Goal: Navigation & Orientation: Find specific page/section

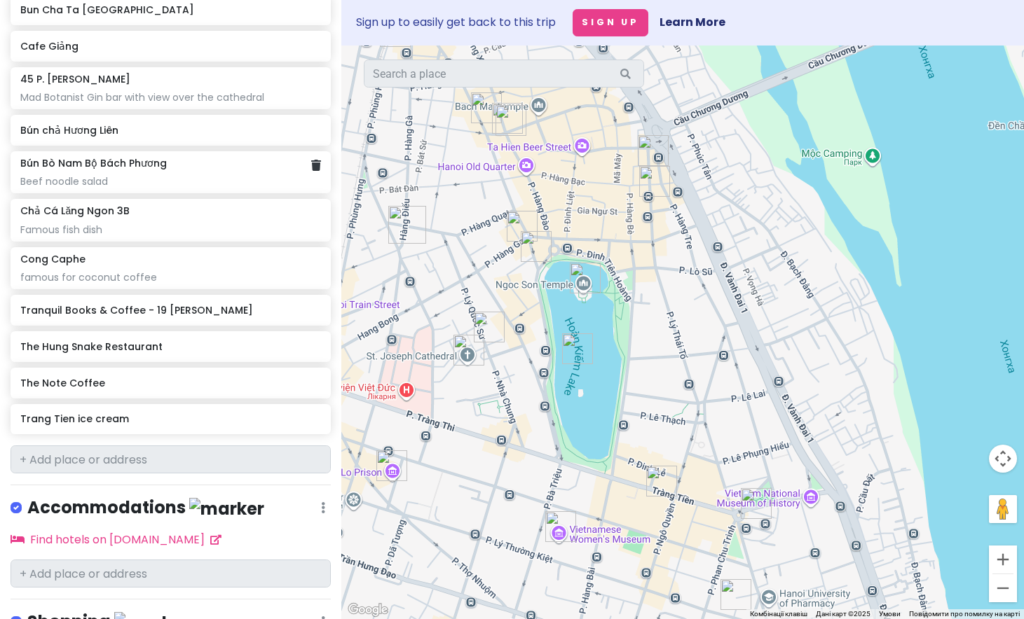
scroll to position [1030, 0]
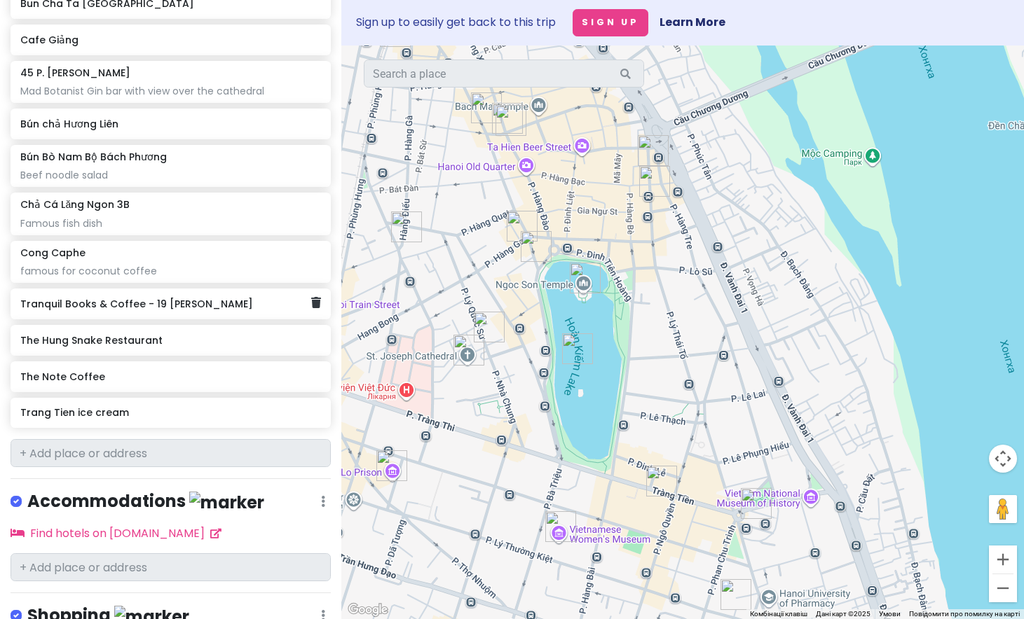
click at [132, 309] on div "Tranquil Books & Coffee - 19 [PERSON_NAME]" at bounding box center [165, 304] width 290 height 20
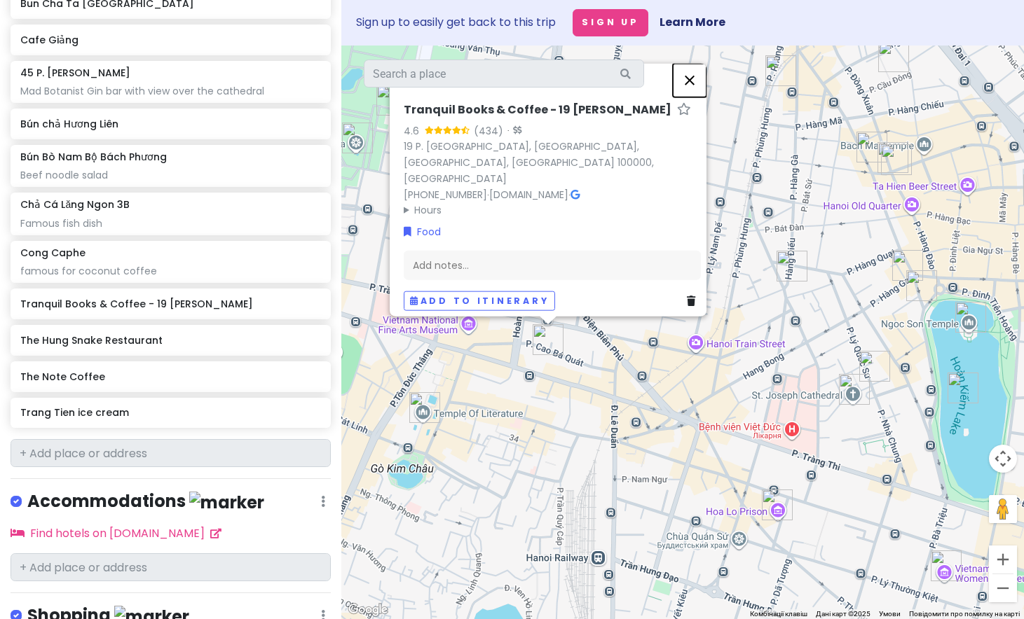
click at [701, 93] on button "Закрити" at bounding box center [690, 80] width 34 height 34
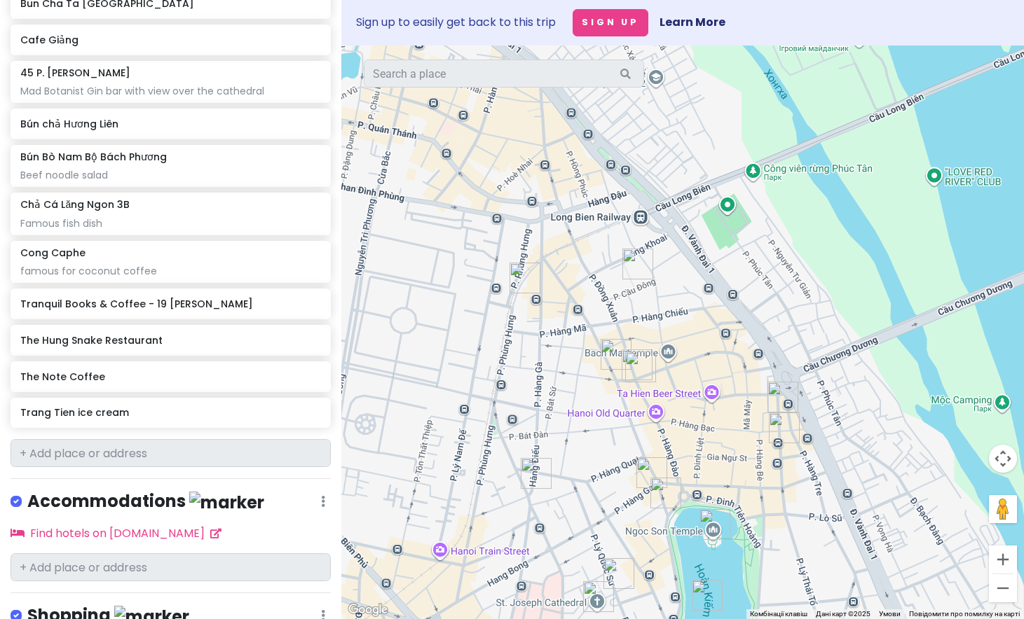
drag, startPoint x: 738, startPoint y: 172, endPoint x: 482, endPoint y: 380, distance: 330.1
click at [482, 381] on div at bounding box center [682, 333] width 682 height 574
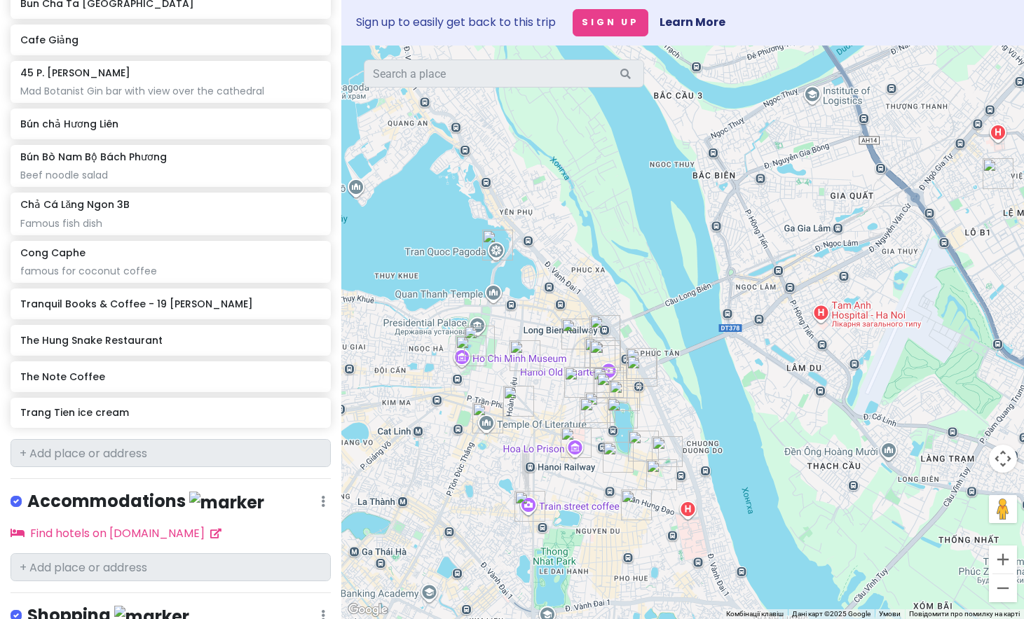
click at [463, 352] on img "One Pillar Pagoda" at bounding box center [470, 351] width 31 height 31
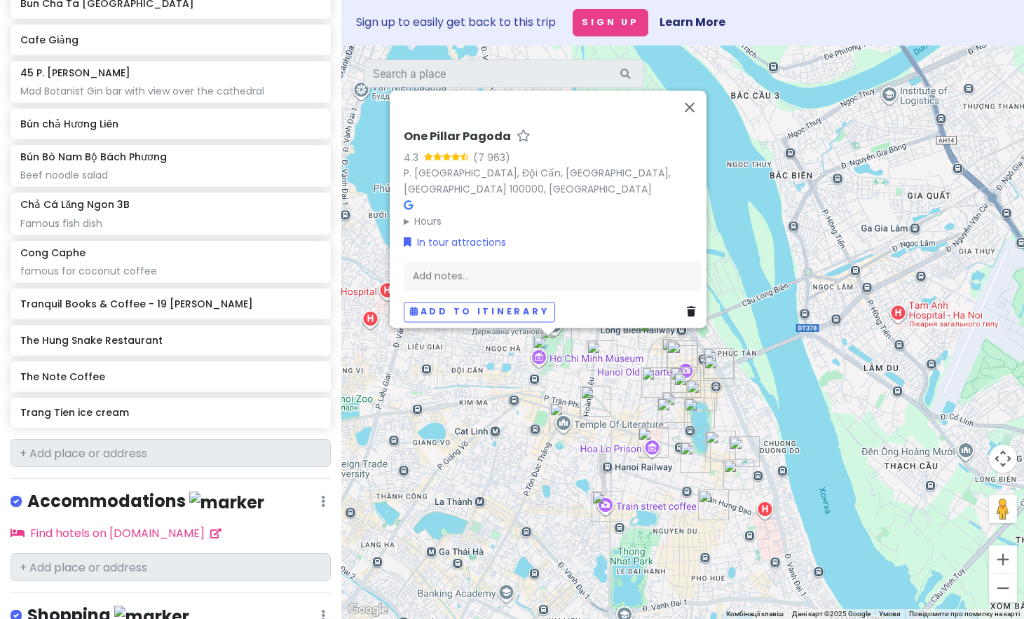
click at [563, 366] on div "One Pillar Pagoda 4.3 (7 963) P. Chùa Một Cột, Đội Cấn, [GEOGRAPHIC_DATA], [GEO…" at bounding box center [682, 333] width 682 height 574
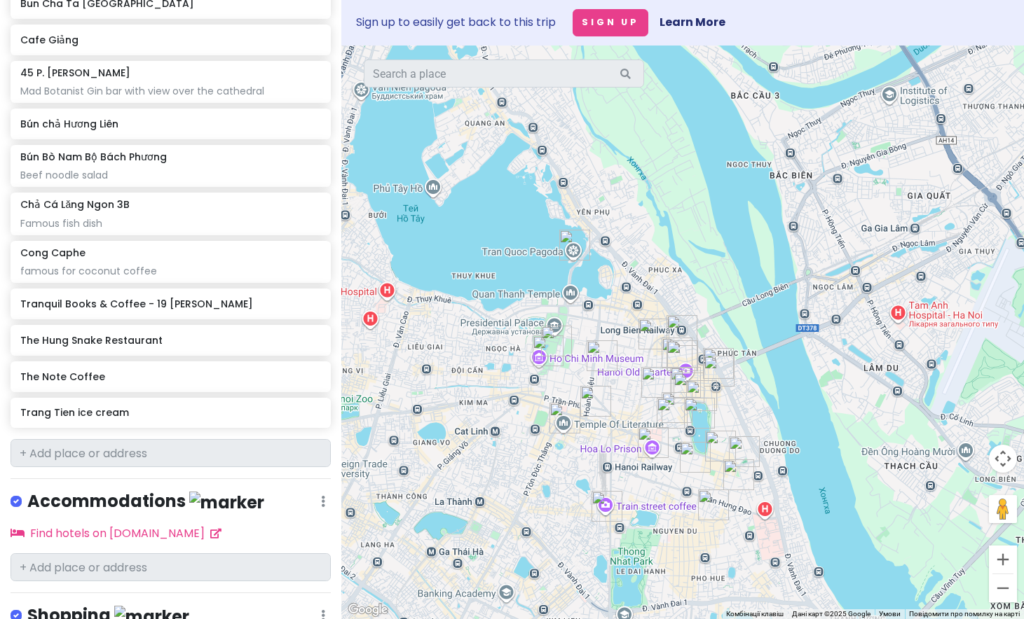
click at [552, 338] on img "One Pillar Pagoda" at bounding box center [547, 351] width 31 height 31
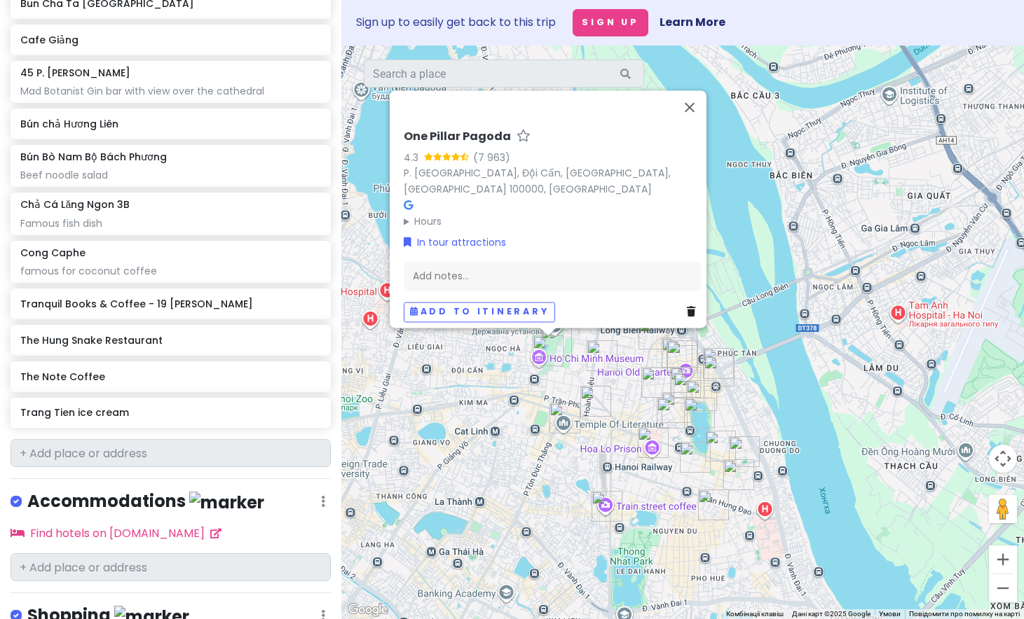
click at [583, 346] on div "One Pillar Pagoda 4.3 (7 963) P. Chùa Một Cột, Đội Cấn, [GEOGRAPHIC_DATA], [GEO…" at bounding box center [682, 333] width 682 height 574
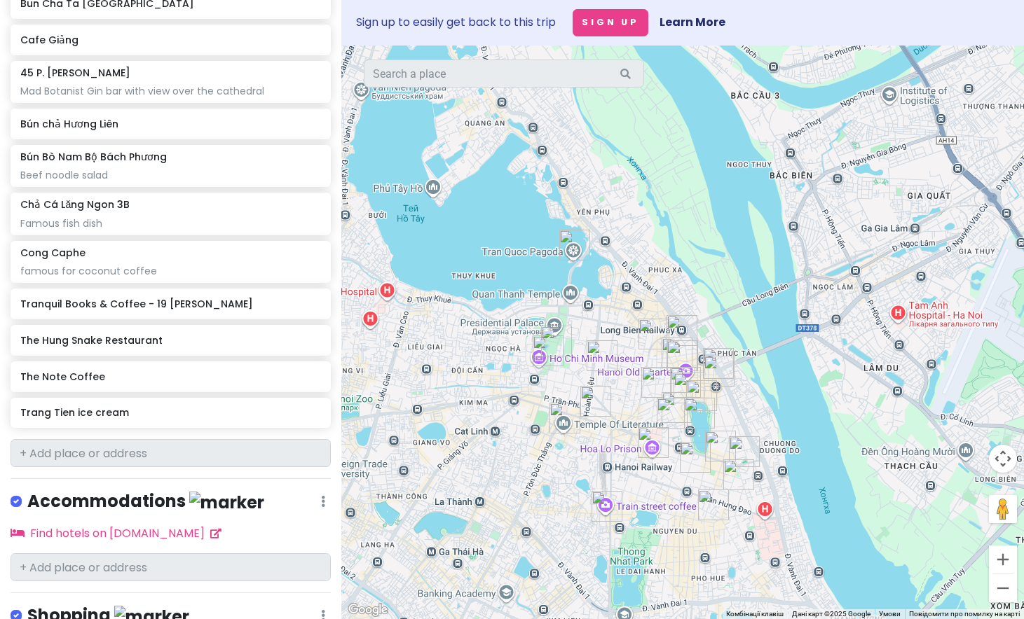
click at [573, 248] on img "Tran Quoc Pagoda" at bounding box center [574, 245] width 31 height 31
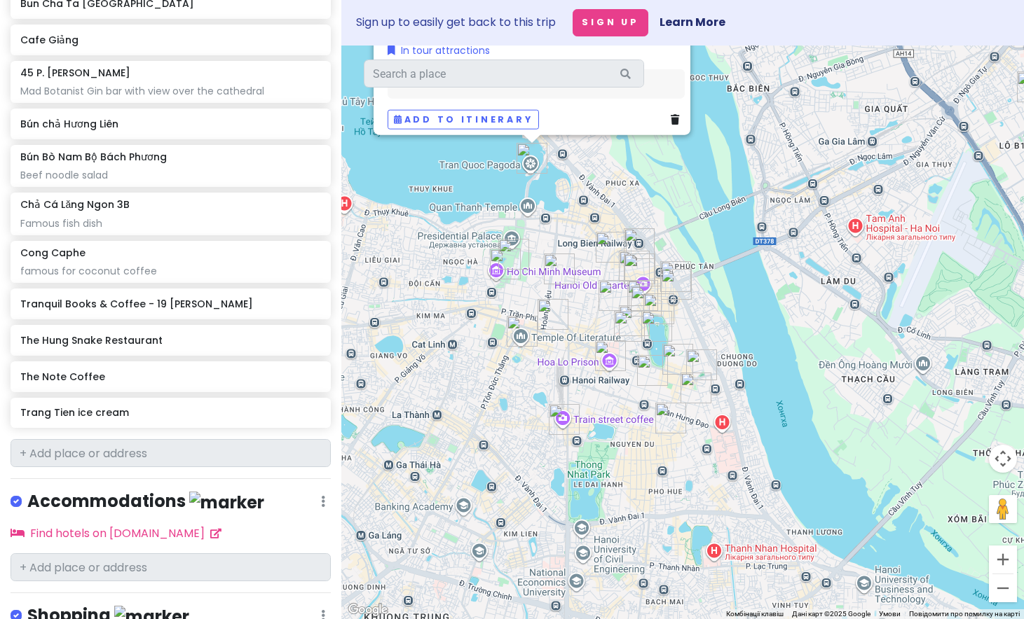
drag, startPoint x: 567, startPoint y: 419, endPoint x: 523, endPoint y: 235, distance: 188.6
click at [524, 235] on div "Tran Quoc Pagoda 4.4 (45 771) Đ. [GEOGRAPHIC_DATA], [GEOGRAPHIC_DATA], [GEOGRAP…" at bounding box center [682, 333] width 682 height 574
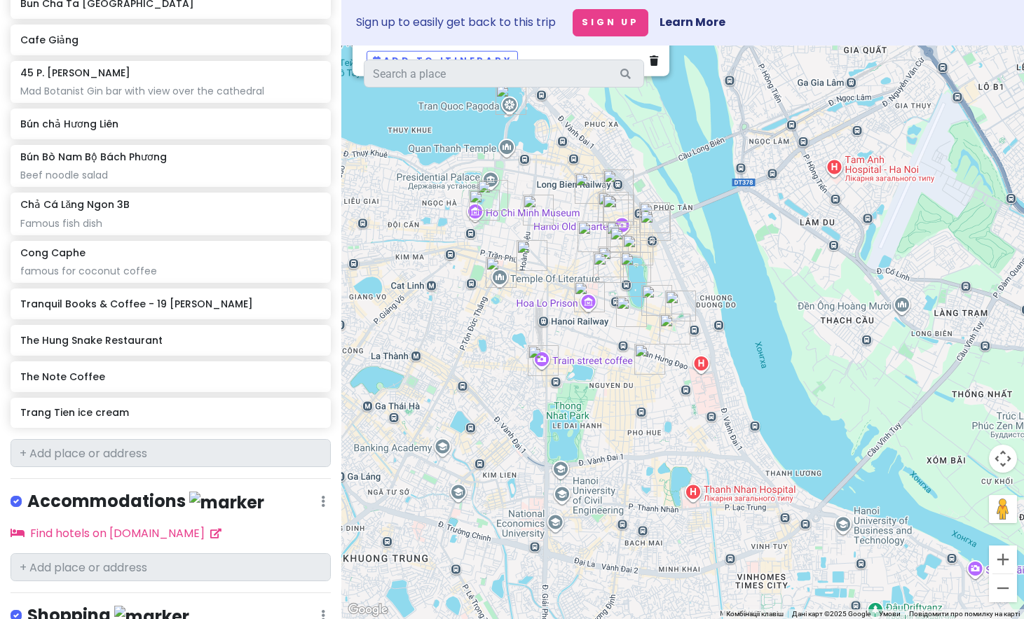
click at [566, 354] on div "Tran Quoc Pagoda 4.4 (45 771) Đ. [GEOGRAPHIC_DATA], [GEOGRAPHIC_DATA], [GEOGRAP…" at bounding box center [682, 333] width 682 height 574
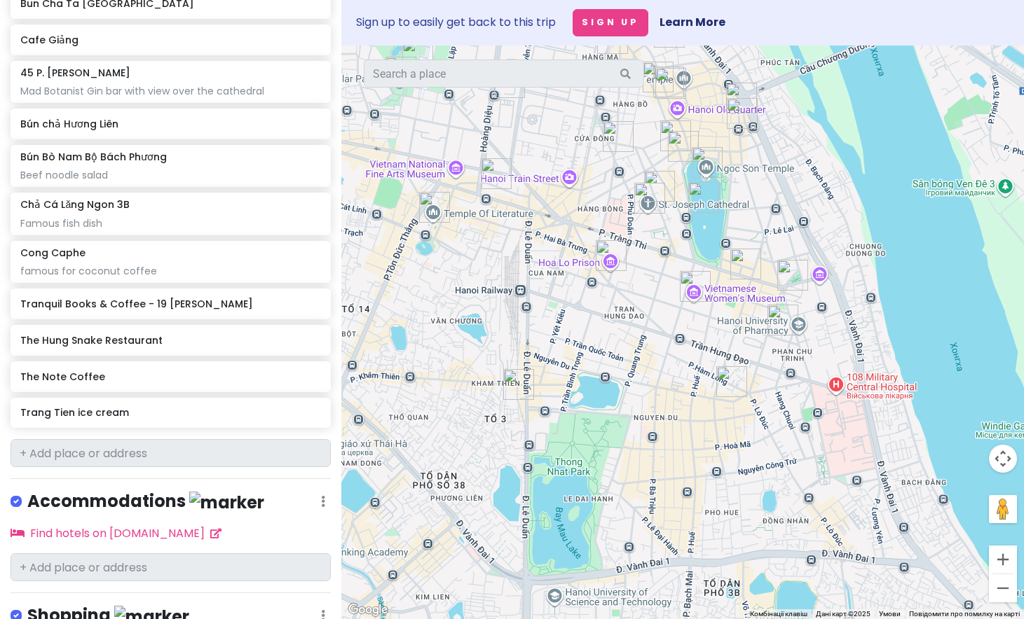
click at [518, 380] on img "Train Street Hanoi" at bounding box center [518, 384] width 31 height 31
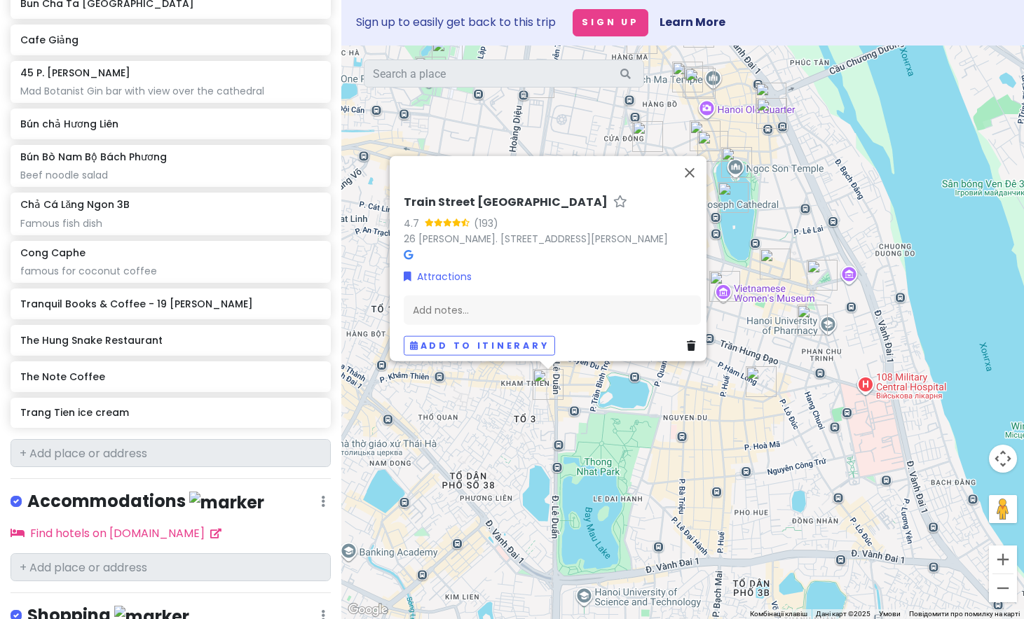
click at [588, 417] on div "[GEOGRAPHIC_DATA] 4.7 (193) 26 Ng. 224 [PERSON_NAME], [GEOGRAPHIC_DATA], [GEOGR…" at bounding box center [682, 333] width 682 height 574
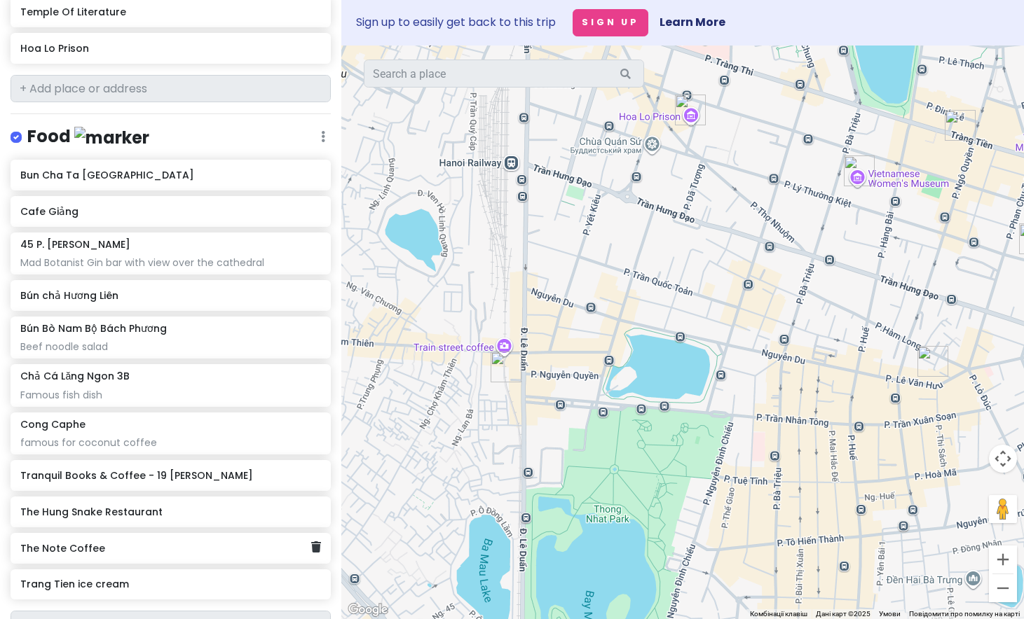
scroll to position [844, 0]
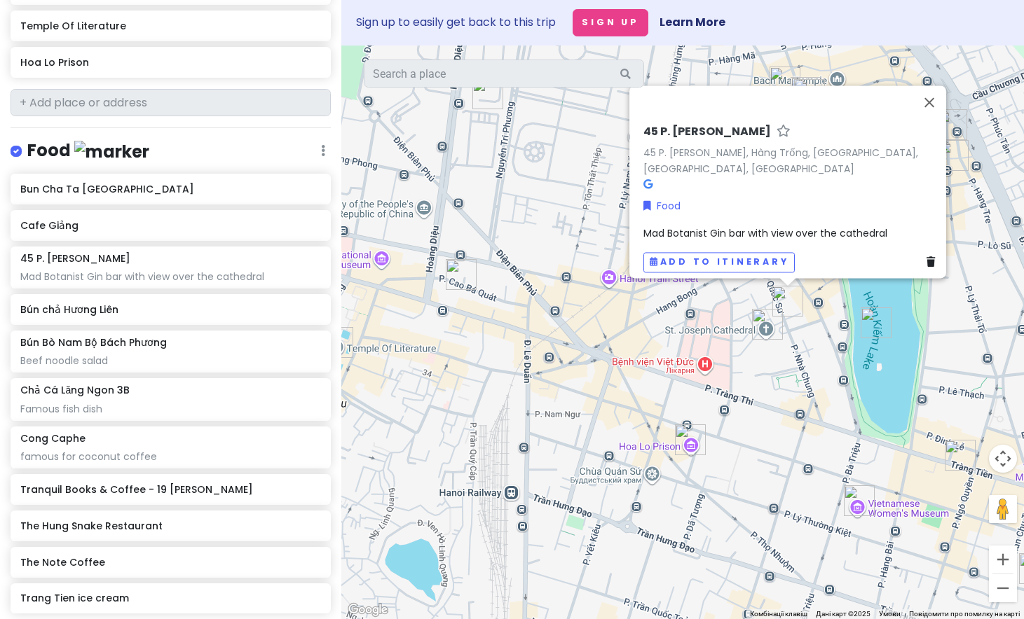
click at [728, 326] on div "45 P. [PERSON_NAME] 45 P. [PERSON_NAME], [GEOGRAPHIC_DATA], [GEOGRAPHIC_DATA], …" at bounding box center [682, 333] width 682 height 574
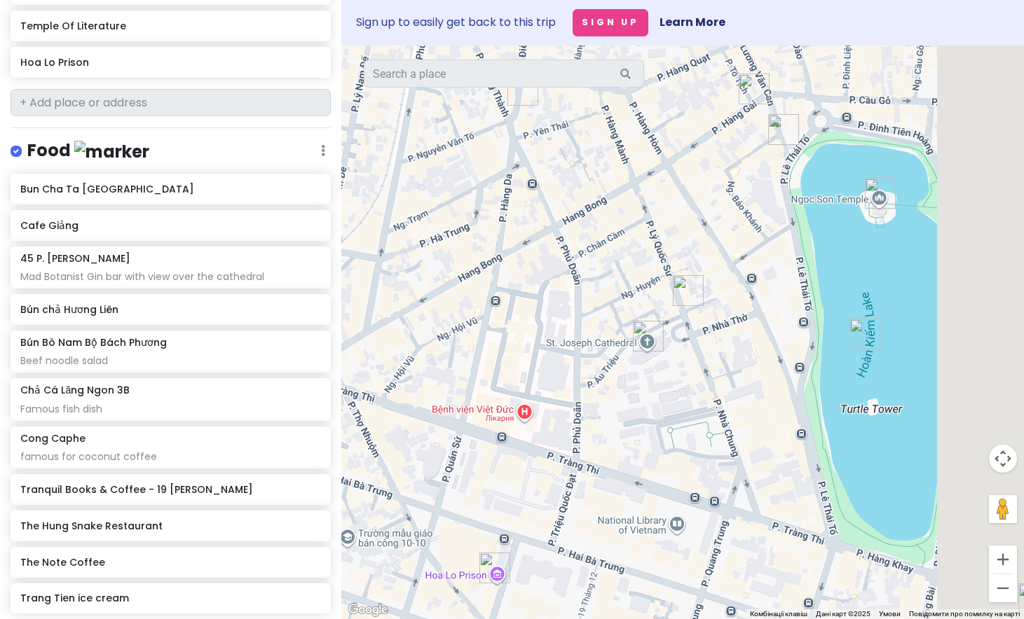
drag, startPoint x: 849, startPoint y: 340, endPoint x: 659, endPoint y: 340, distance: 190.6
click at [659, 340] on div at bounding box center [682, 333] width 682 height 574
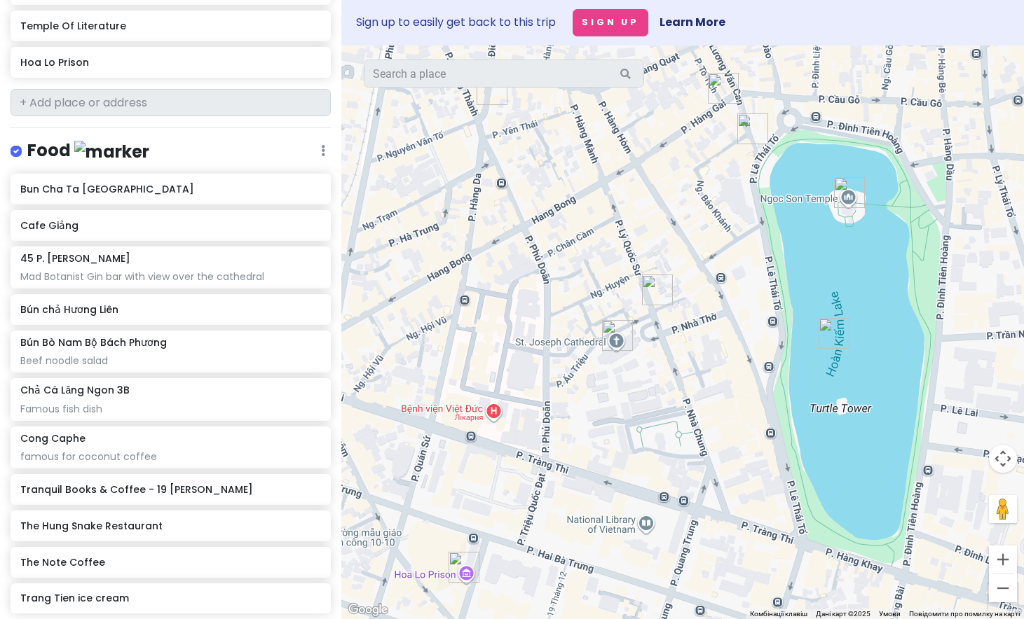
click at [826, 334] on img "Hoàn Kiếm Lake" at bounding box center [833, 333] width 31 height 31
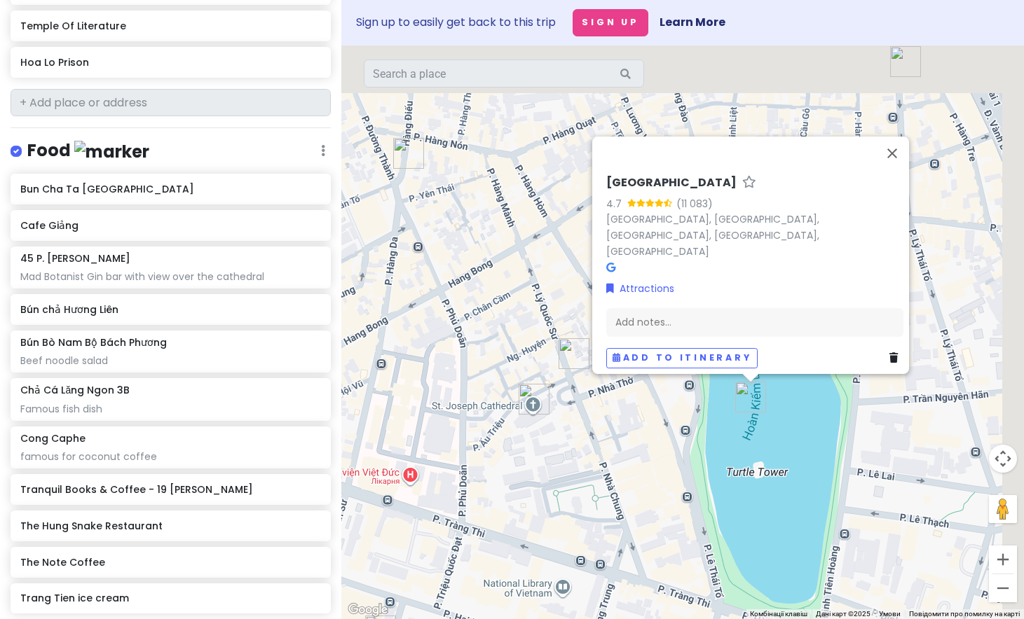
drag, startPoint x: 887, startPoint y: 362, endPoint x: 759, endPoint y: 448, distance: 154.5
click at [759, 448] on div "[GEOGRAPHIC_DATA] 4.7 (11 083) [GEOGRAPHIC_DATA], [GEOGRAPHIC_DATA], [GEOGRAPHI…" at bounding box center [682, 333] width 682 height 574
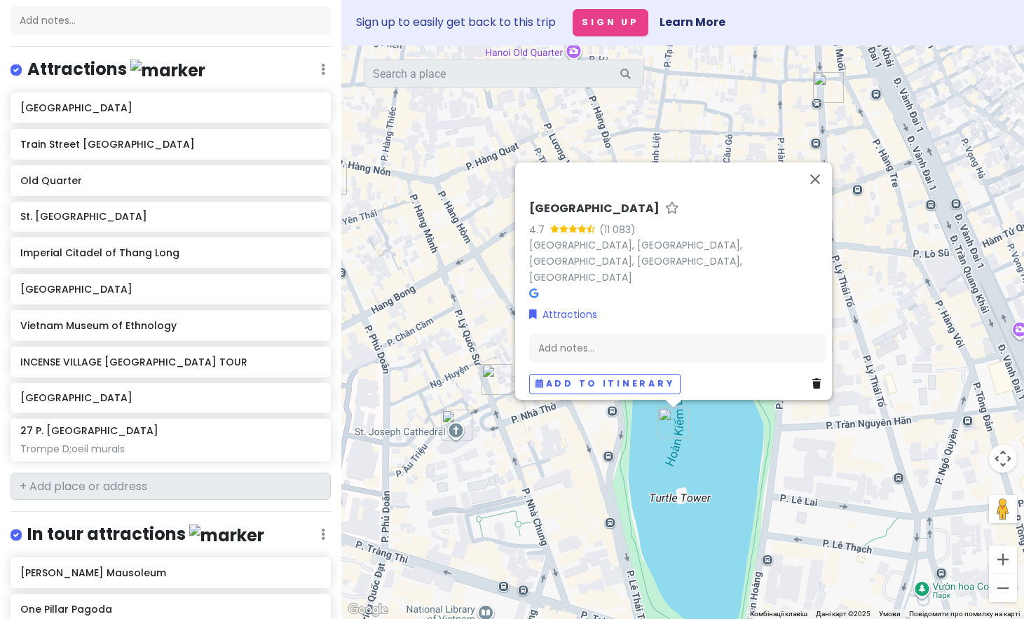
scroll to position [0, 0]
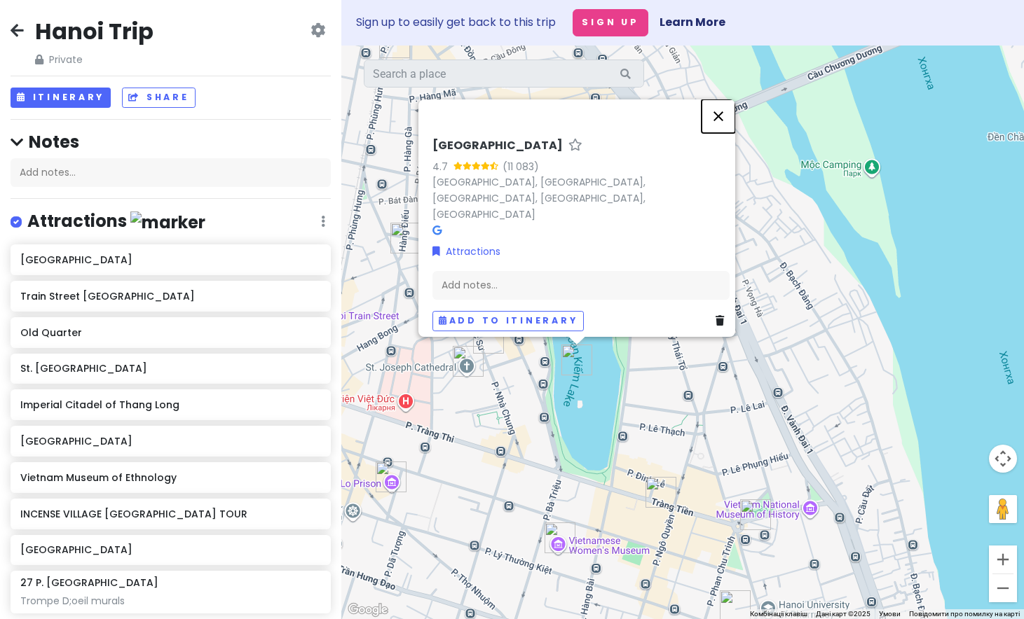
click at [718, 133] on button "Закрити" at bounding box center [718, 116] width 34 height 34
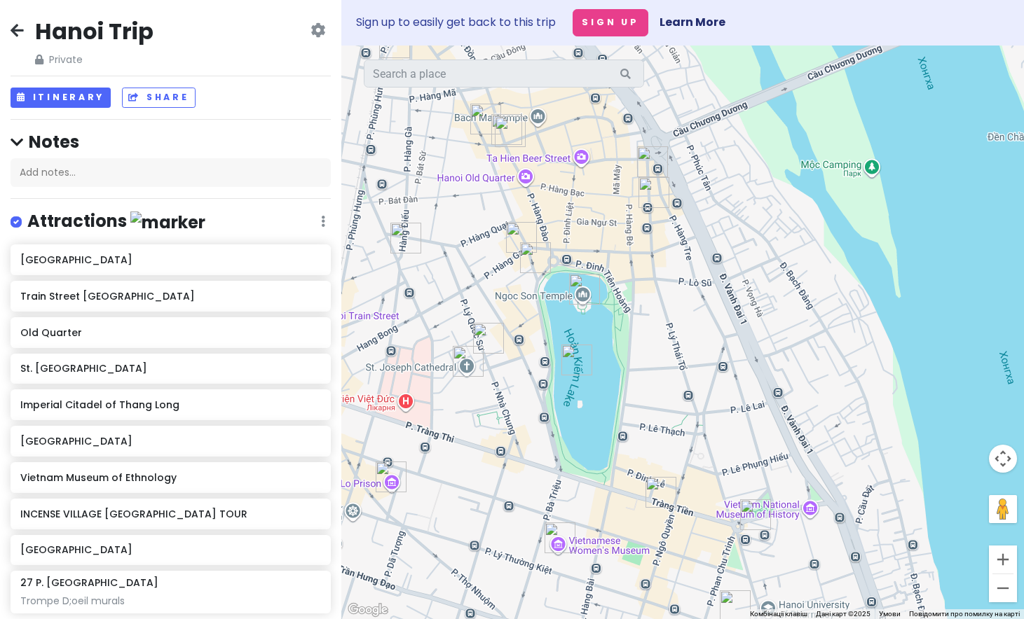
click at [588, 293] on img "Ngoc Son Temple" at bounding box center [584, 289] width 31 height 31
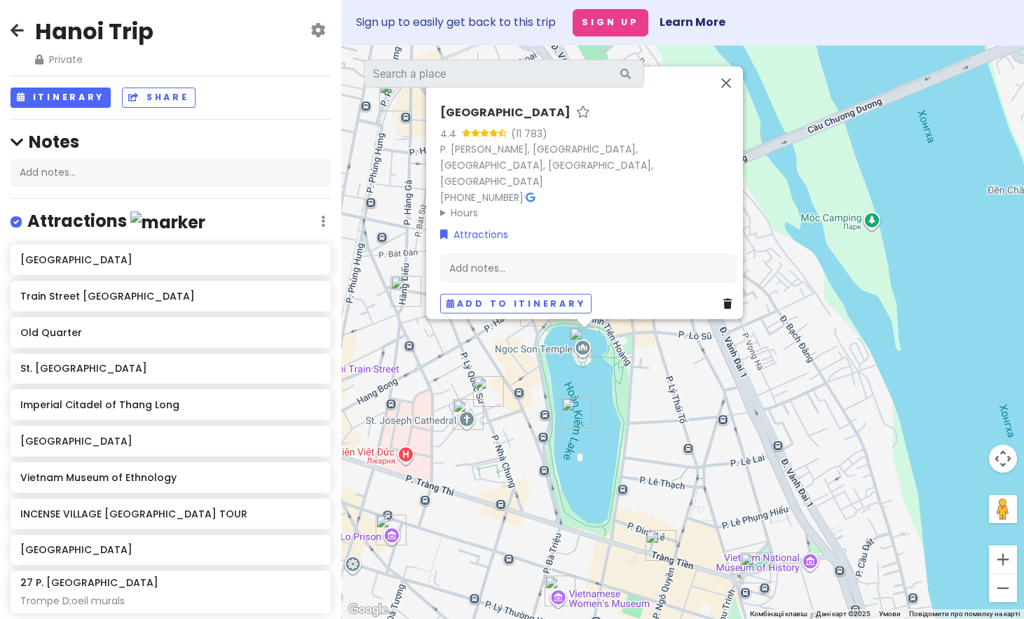
drag, startPoint x: 639, startPoint y: 377, endPoint x: 638, endPoint y: 408, distance: 31.6
click at [638, 392] on div "[DEMOGRAPHIC_DATA] 4.4 (11 783) P. [PERSON_NAME][GEOGRAPHIC_DATA], [GEOGRAPHIC_…" at bounding box center [682, 333] width 682 height 574
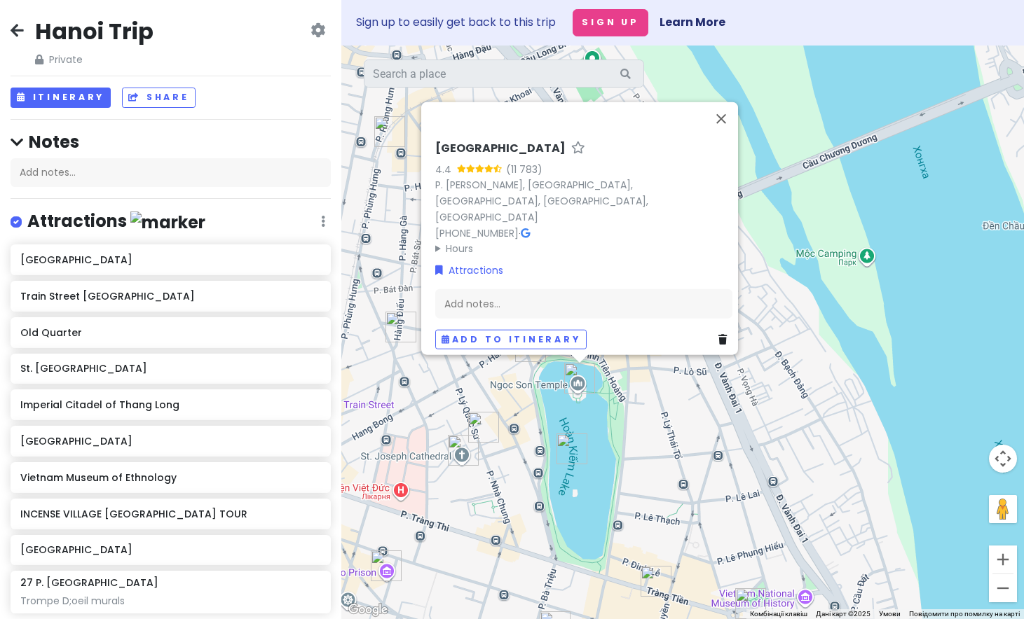
click at [544, 114] on div "[DEMOGRAPHIC_DATA] 4.4 (11 783) P. [PERSON_NAME][GEOGRAPHIC_DATA], [GEOGRAPHIC_…" at bounding box center [682, 333] width 682 height 574
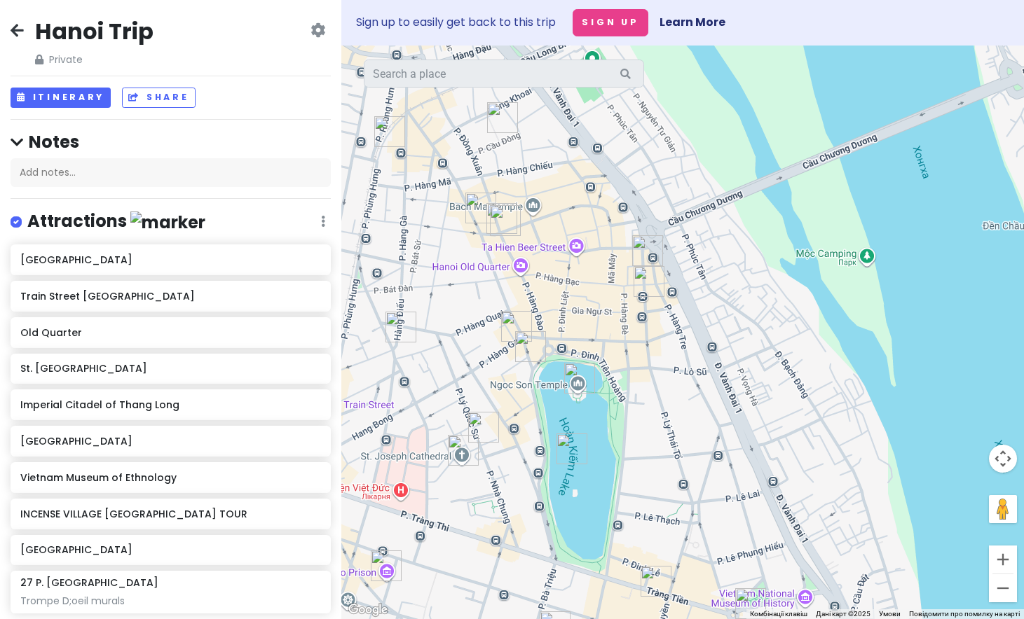
click at [496, 128] on img "Đồng Xuân Market" at bounding box center [502, 117] width 31 height 31
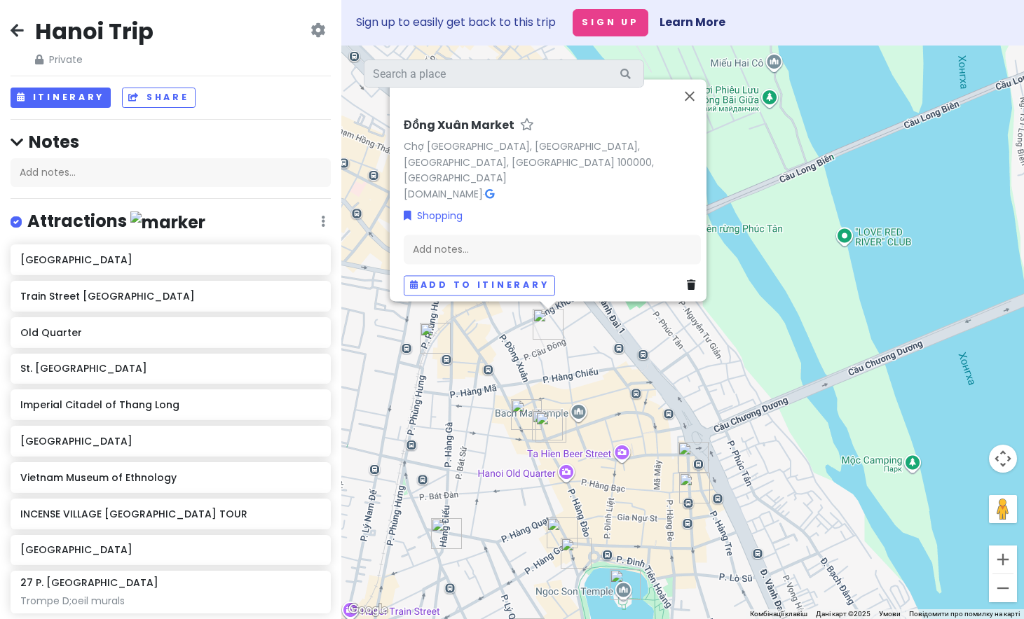
click at [551, 425] on img "Night market" at bounding box center [550, 427] width 31 height 31
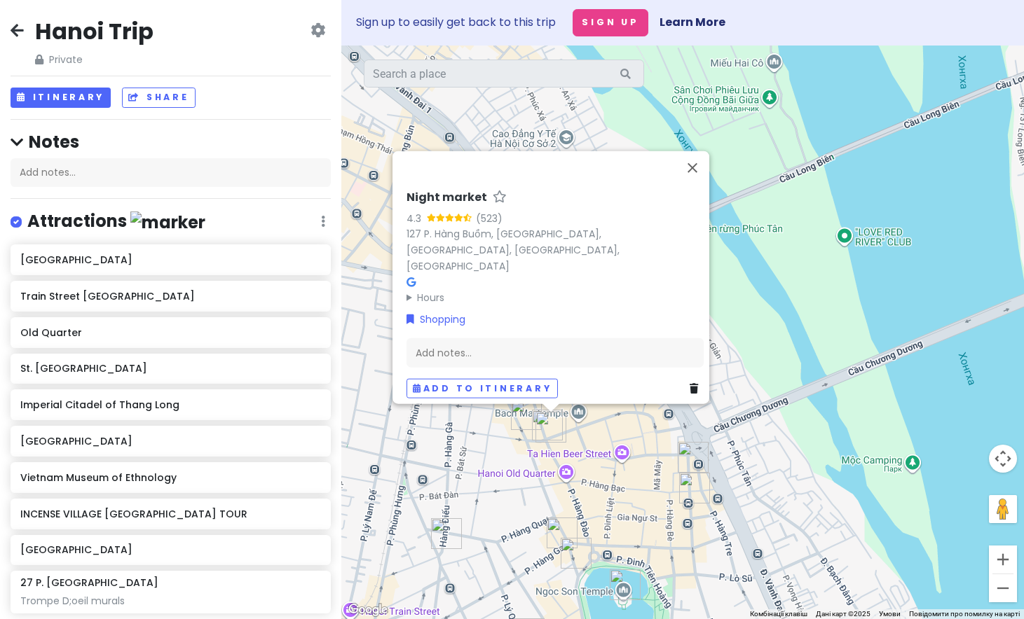
click at [457, 205] on h6 "Night market" at bounding box center [446, 197] width 81 height 15
click at [515, 323] on div "Night market 4.3 (523) 127 P. Hàng Buồm, Hàng Đào, [GEOGRAPHIC_DATA] Hours [DAT…" at bounding box center [555, 293] width 308 height 219
click at [843, 153] on div "Night market 4.3 (523) 127 P. Hàng Buồm, Hàng Đào, [GEOGRAPHIC_DATA] Hours [DAT…" at bounding box center [682, 333] width 682 height 574
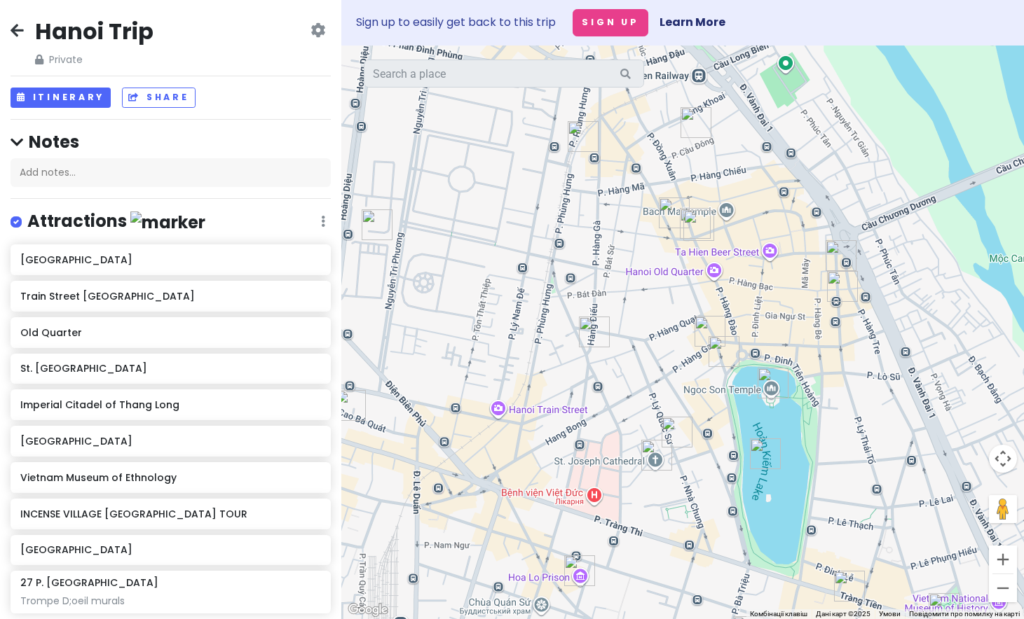
drag, startPoint x: 647, startPoint y: 156, endPoint x: 623, endPoint y: 331, distance: 176.8
click at [623, 332] on div at bounding box center [682, 333] width 682 height 574
click at [691, 125] on img "Đồng Xuân Market" at bounding box center [694, 121] width 31 height 31
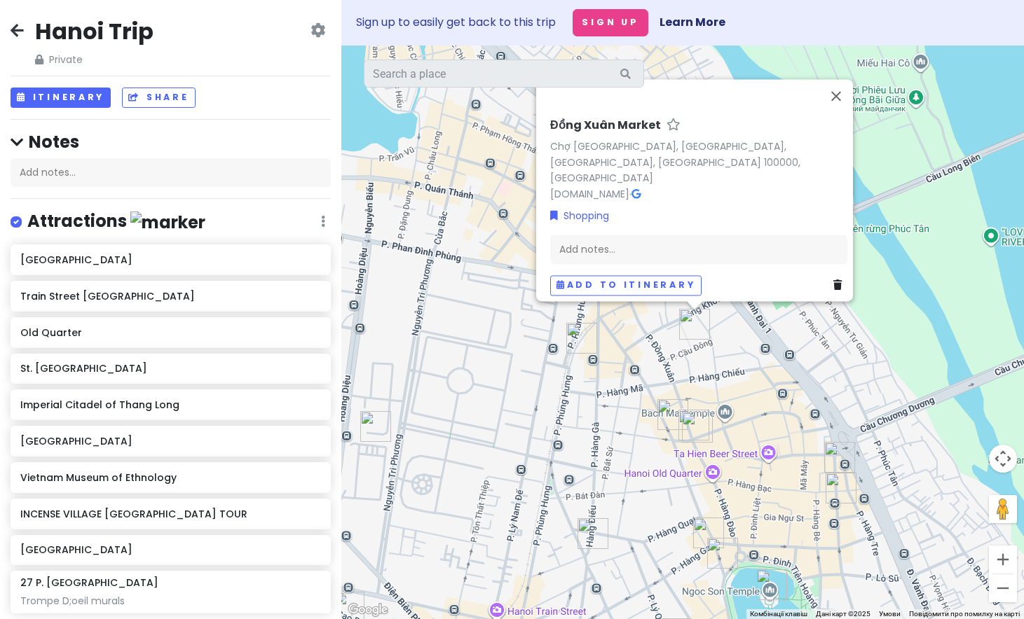
click at [644, 365] on div "Đồng Xuân Market [GEOGRAPHIC_DATA], [GEOGRAPHIC_DATA], [GEOGRAPHIC_DATA], [GEOG…" at bounding box center [682, 333] width 682 height 574
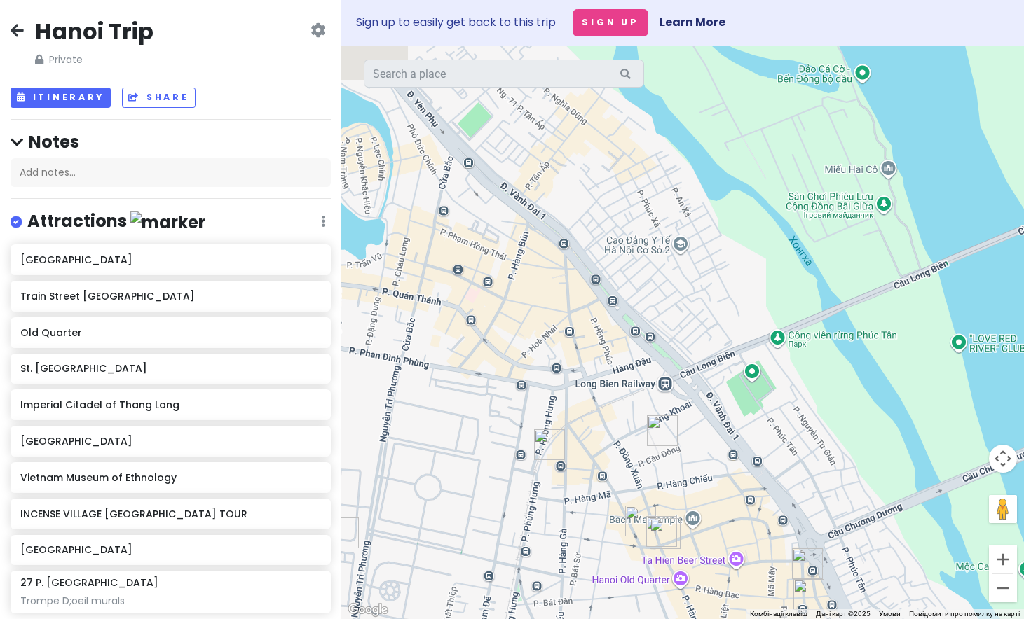
drag, startPoint x: 625, startPoint y: 285, endPoint x: 580, endPoint y: 404, distance: 127.3
click at [579, 404] on div at bounding box center [682, 333] width 682 height 574
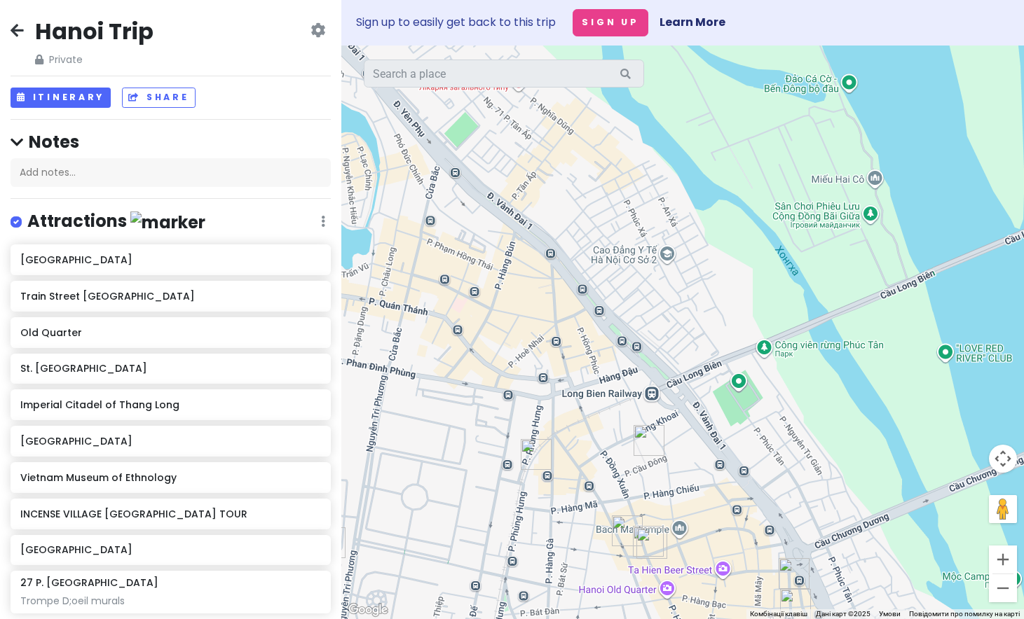
click at [644, 449] on img "Đồng Xuân Market" at bounding box center [648, 440] width 31 height 31
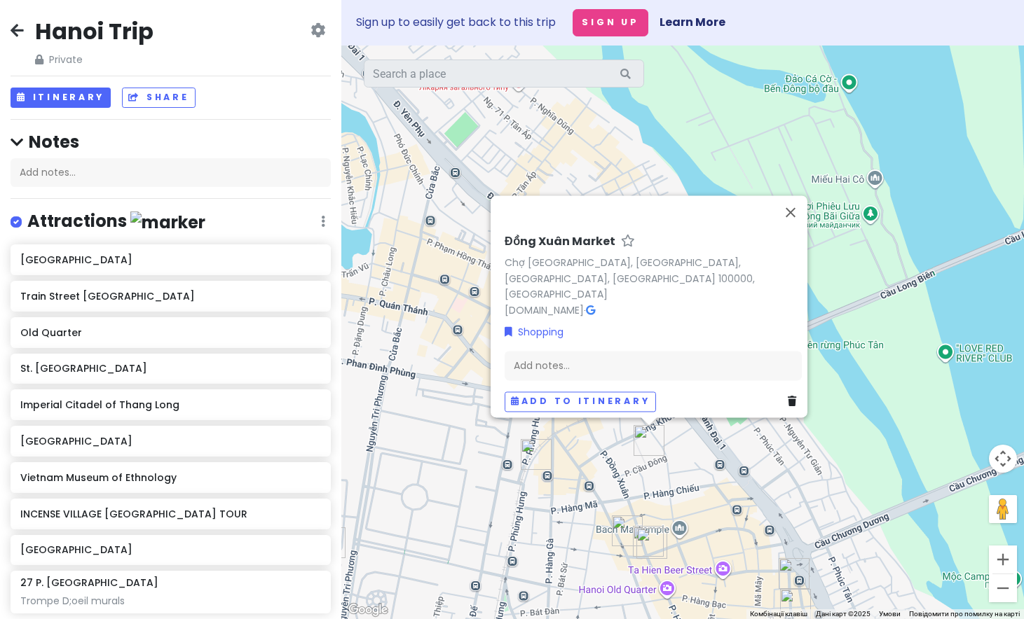
click at [652, 542] on img "Night market" at bounding box center [651, 543] width 31 height 31
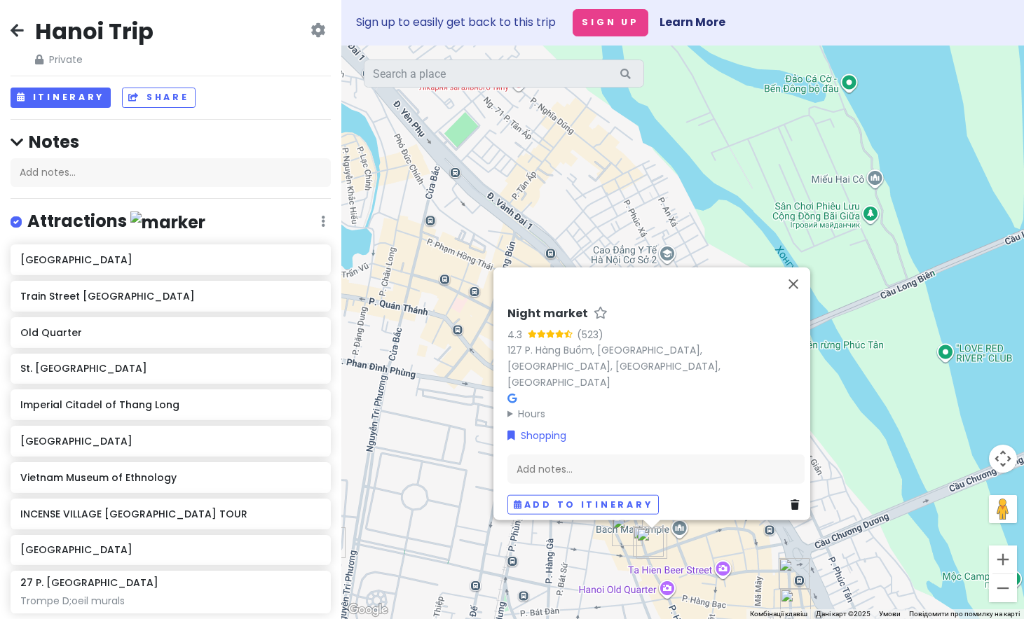
click at [450, 488] on div "Night market 4.3 (523) 127 P. Hàng Buồm, Hàng Đào, [GEOGRAPHIC_DATA] Hours [DAT…" at bounding box center [682, 333] width 682 height 574
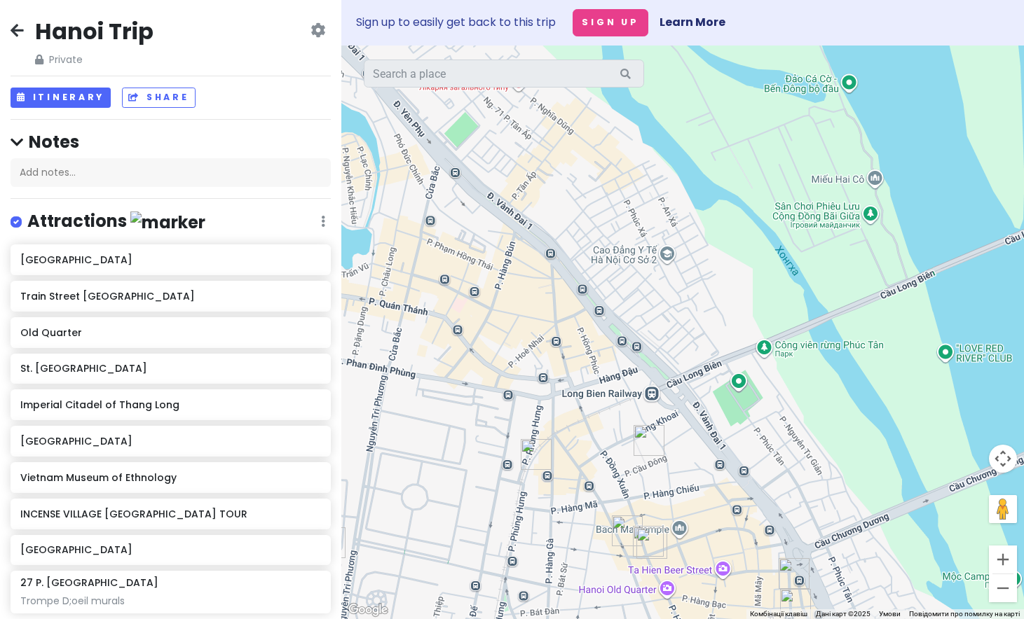
click at [651, 439] on img "Đồng Xuân Market" at bounding box center [648, 440] width 31 height 31
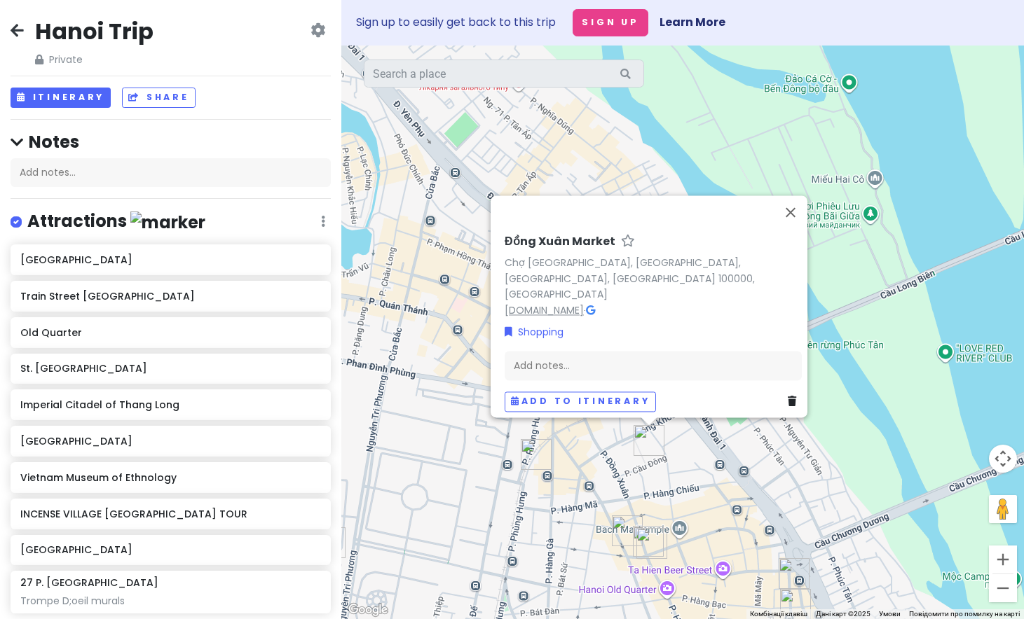
click at [575, 303] on link "[DOMAIN_NAME]" at bounding box center [543, 310] width 79 height 14
click at [788, 222] on button "Закрити" at bounding box center [790, 212] width 34 height 34
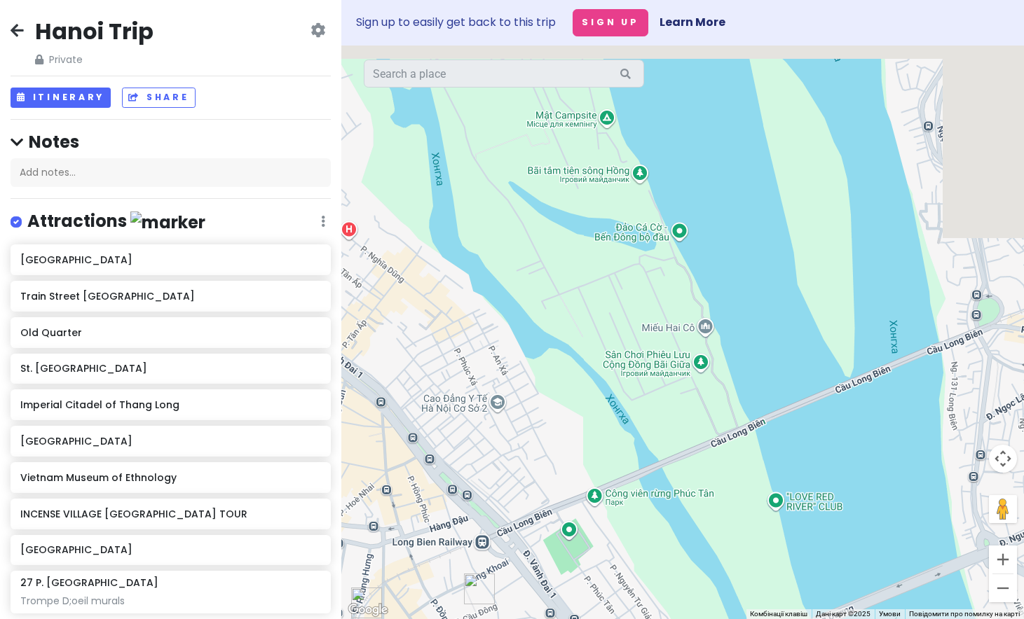
drag, startPoint x: 788, startPoint y: 222, endPoint x: 616, endPoint y: 375, distance: 230.3
click at [616, 375] on div at bounding box center [682, 333] width 682 height 574
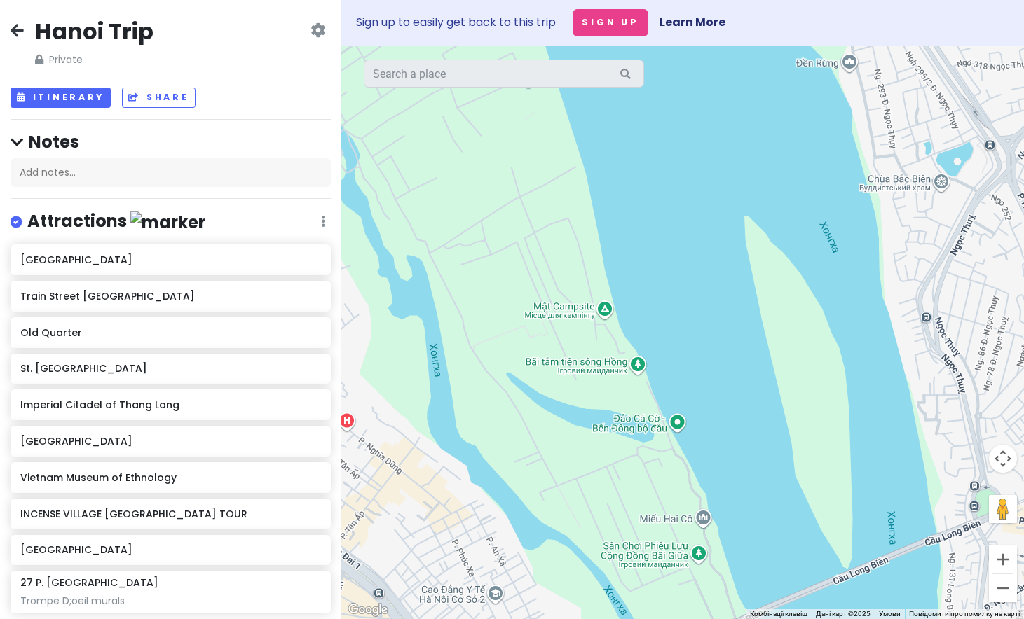
drag, startPoint x: 659, startPoint y: 297, endPoint x: 658, endPoint y: 467, distance: 169.5
click at [658, 467] on div at bounding box center [682, 333] width 682 height 574
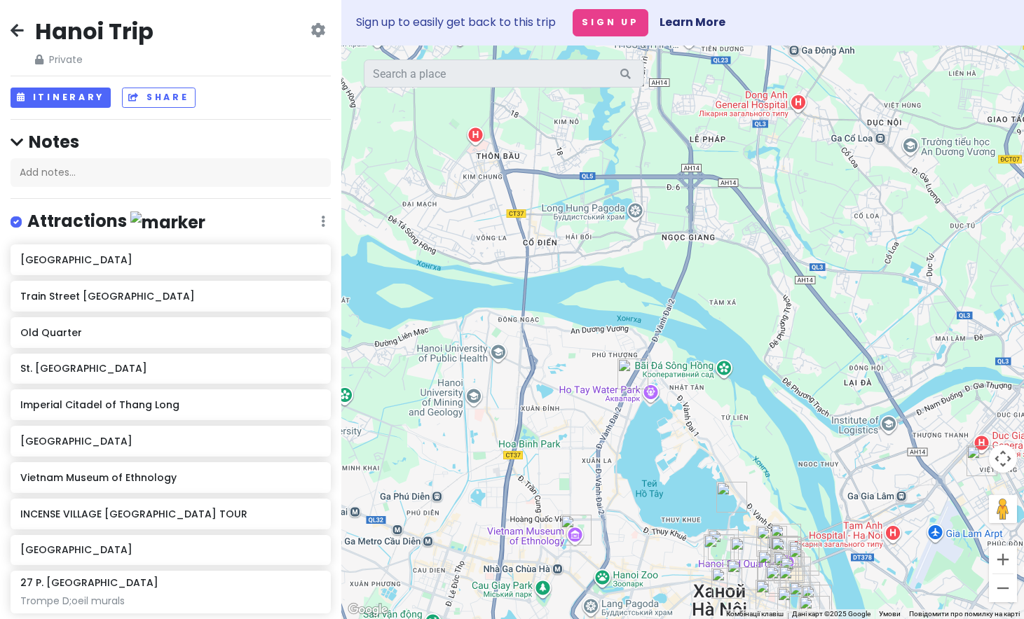
drag, startPoint x: 610, startPoint y: 336, endPoint x: 758, endPoint y: 431, distance: 175.9
click at [758, 432] on div at bounding box center [682, 333] width 682 height 574
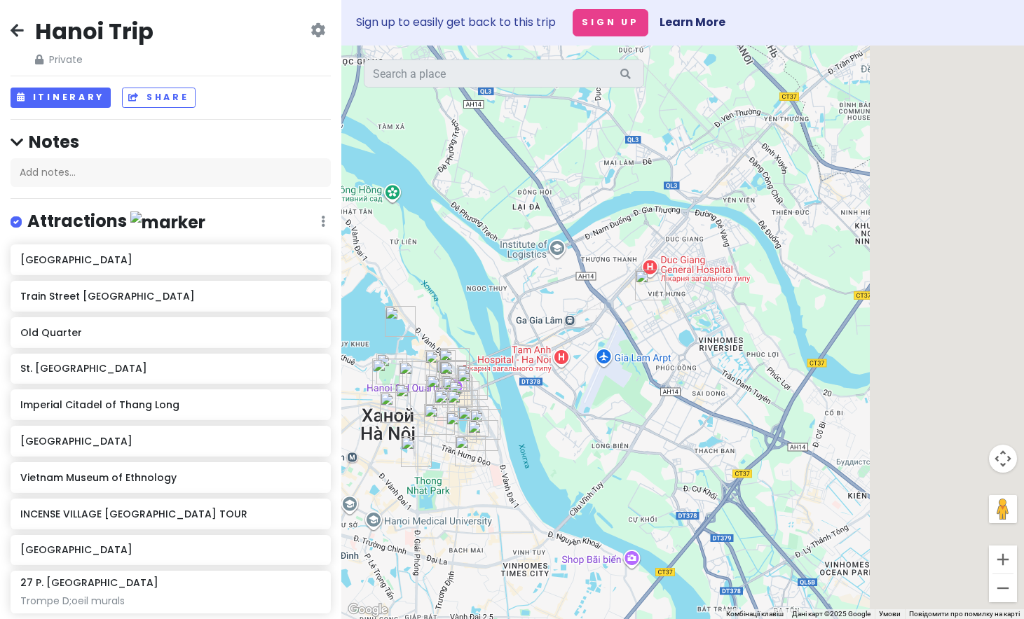
drag, startPoint x: 758, startPoint y: 431, endPoint x: 421, endPoint y: 250, distance: 382.4
click at [421, 250] on div at bounding box center [682, 333] width 682 height 574
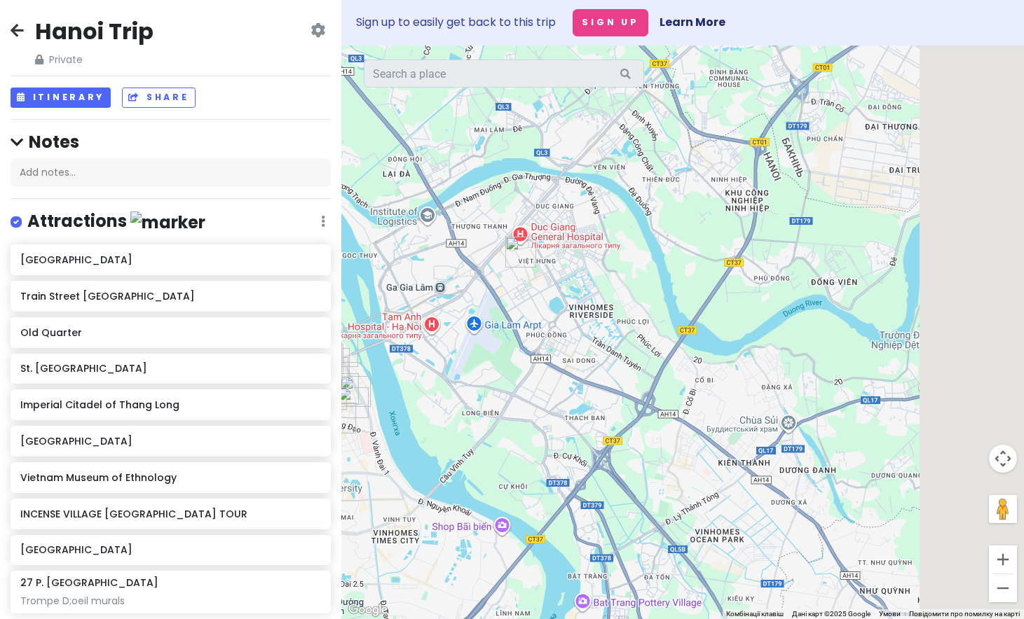
drag, startPoint x: 638, startPoint y: 392, endPoint x: 502, endPoint y: 358, distance: 139.3
click at [502, 358] on div at bounding box center [682, 333] width 682 height 574
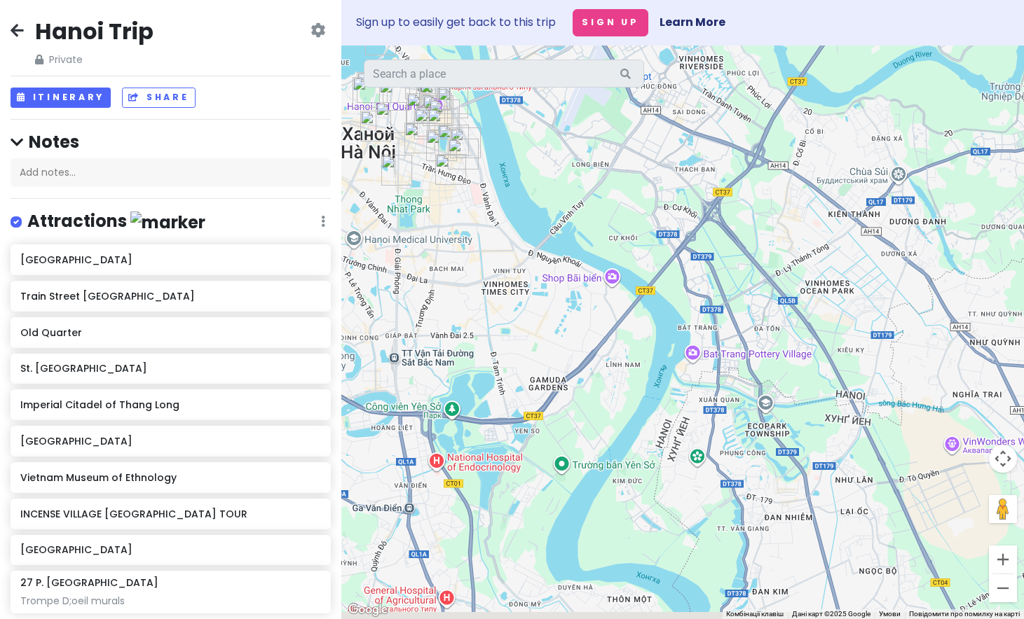
drag, startPoint x: 526, startPoint y: 361, endPoint x: 659, endPoint y: 120, distance: 275.9
click at [659, 120] on div at bounding box center [682, 333] width 682 height 574
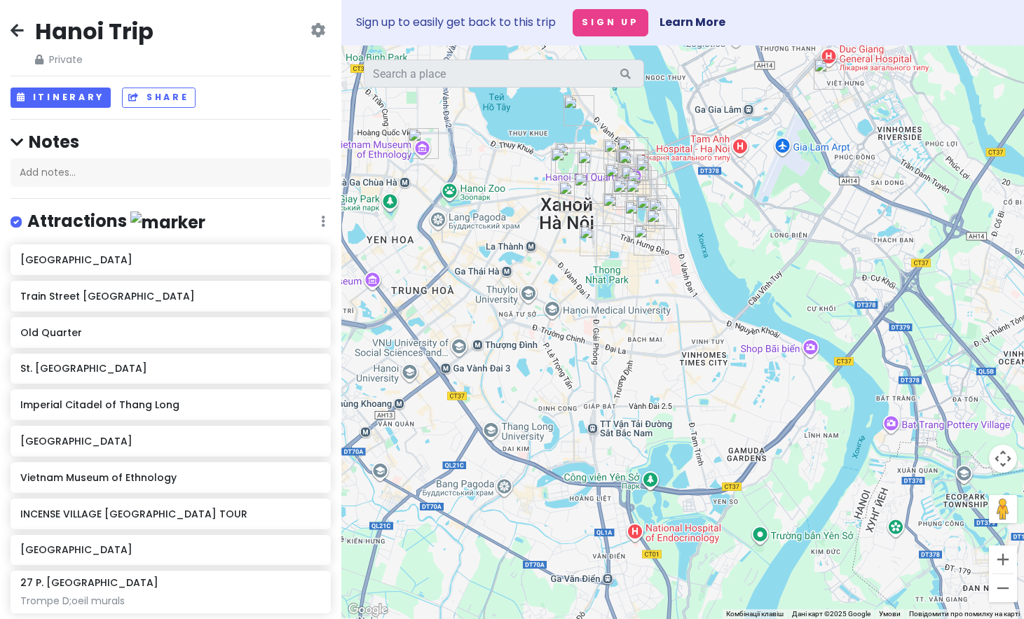
drag, startPoint x: 541, startPoint y: 219, endPoint x: 742, endPoint y: 291, distance: 213.4
click at [742, 291] on div at bounding box center [682, 333] width 682 height 574
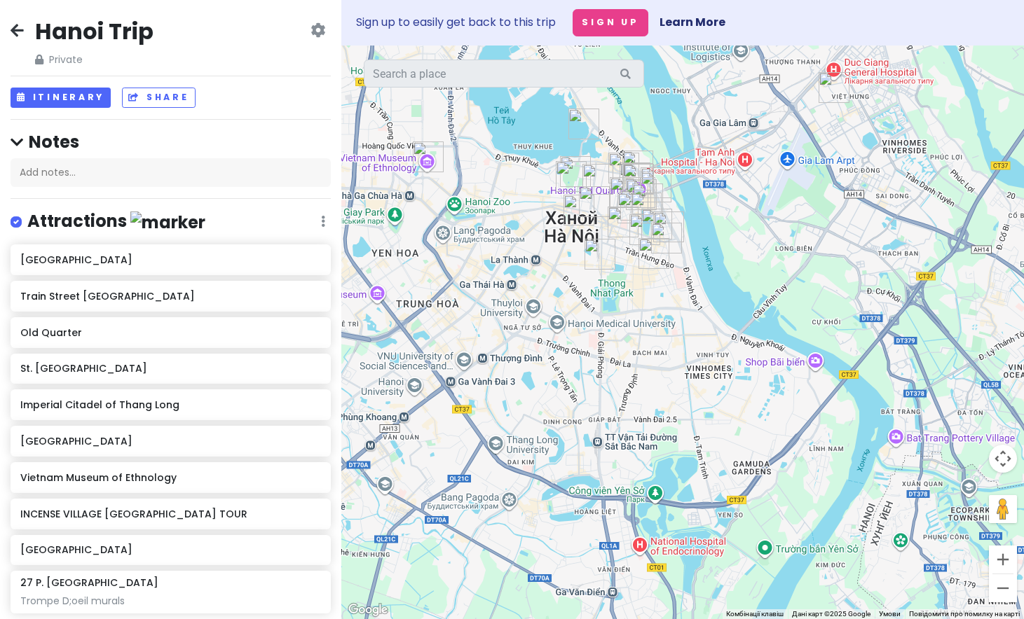
click at [628, 346] on div at bounding box center [682, 333] width 682 height 574
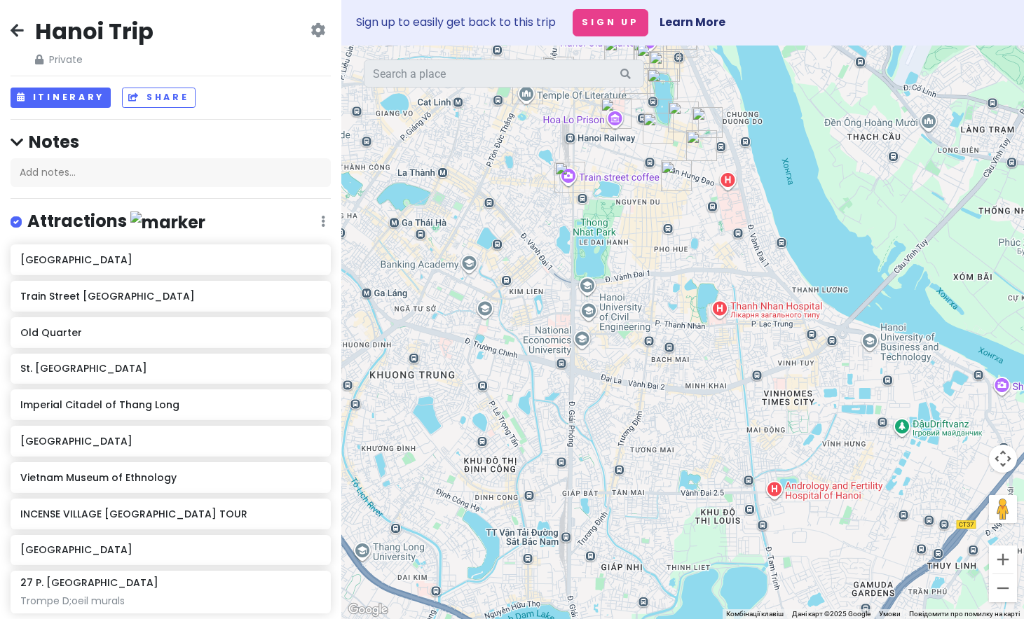
click at [623, 275] on div at bounding box center [682, 333] width 682 height 574
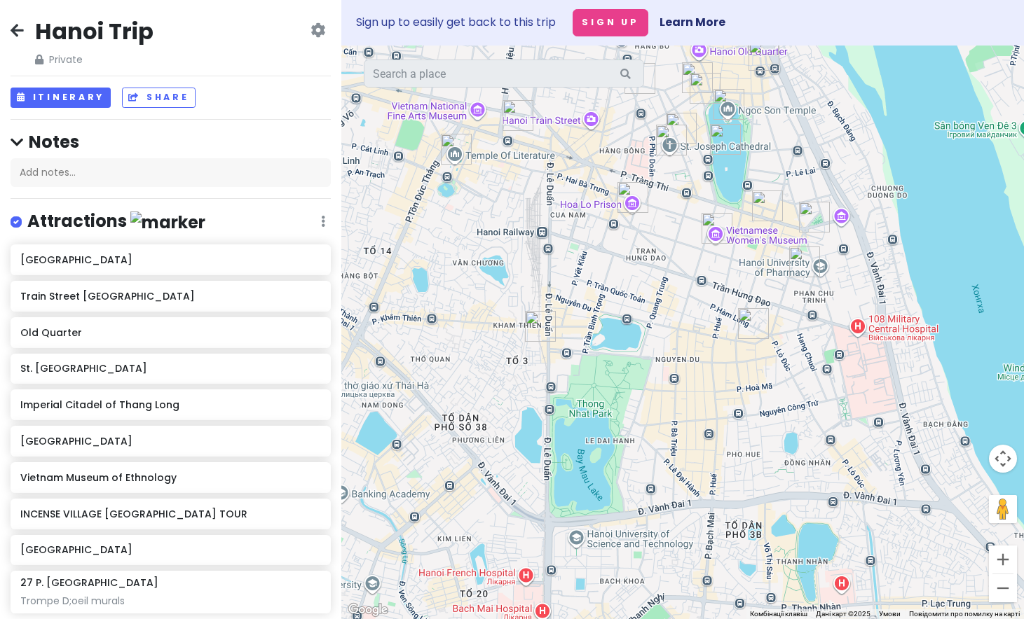
drag, startPoint x: 621, startPoint y: 237, endPoint x: 647, endPoint y: 462, distance: 226.3
click at [647, 463] on div at bounding box center [682, 333] width 682 height 574
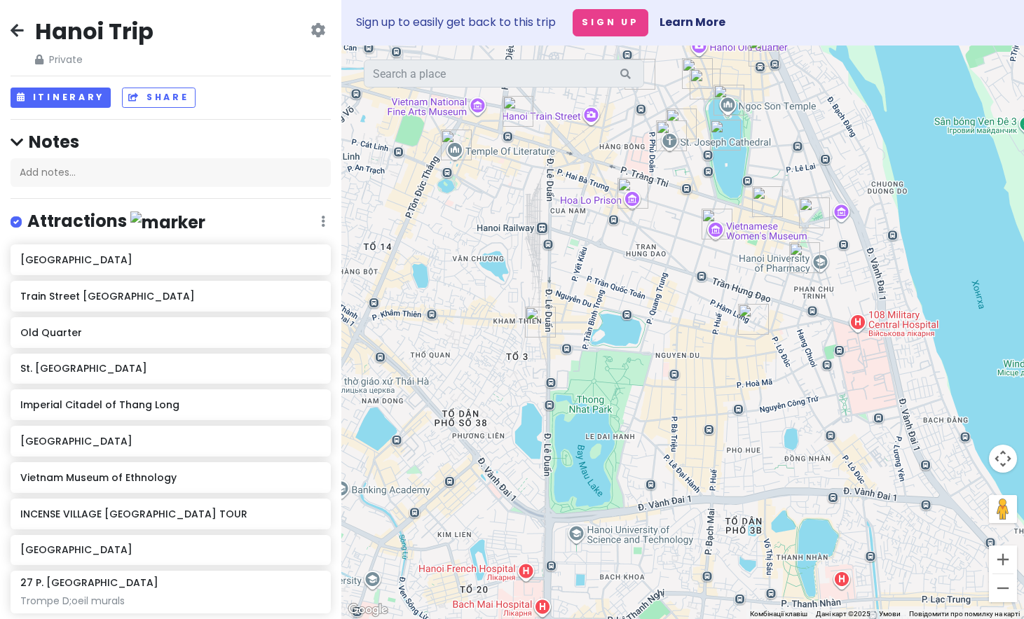
click at [671, 353] on div at bounding box center [682, 333] width 682 height 574
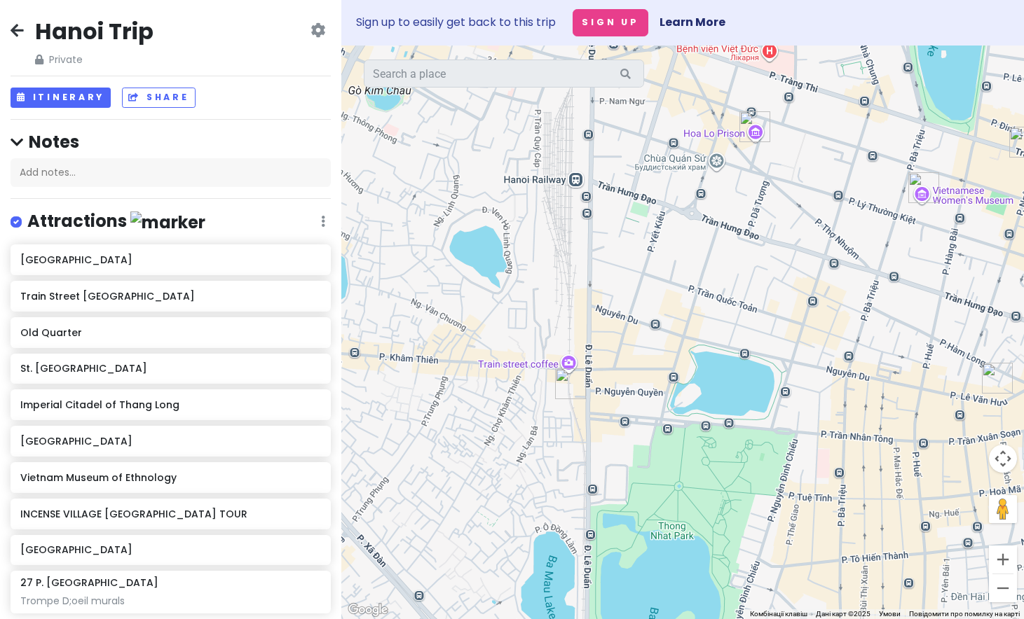
drag, startPoint x: 627, startPoint y: 291, endPoint x: 791, endPoint y: 366, distance: 180.5
click at [791, 367] on div at bounding box center [682, 333] width 682 height 574
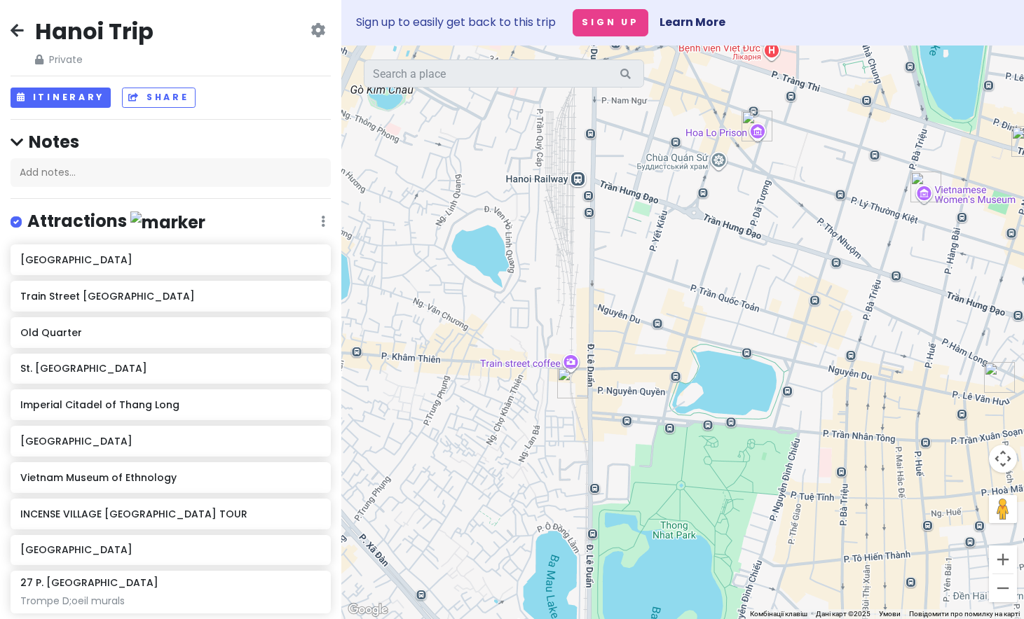
click at [574, 366] on div at bounding box center [682, 333] width 682 height 574
click at [569, 381] on img "Train Street Hanoi" at bounding box center [572, 383] width 31 height 31
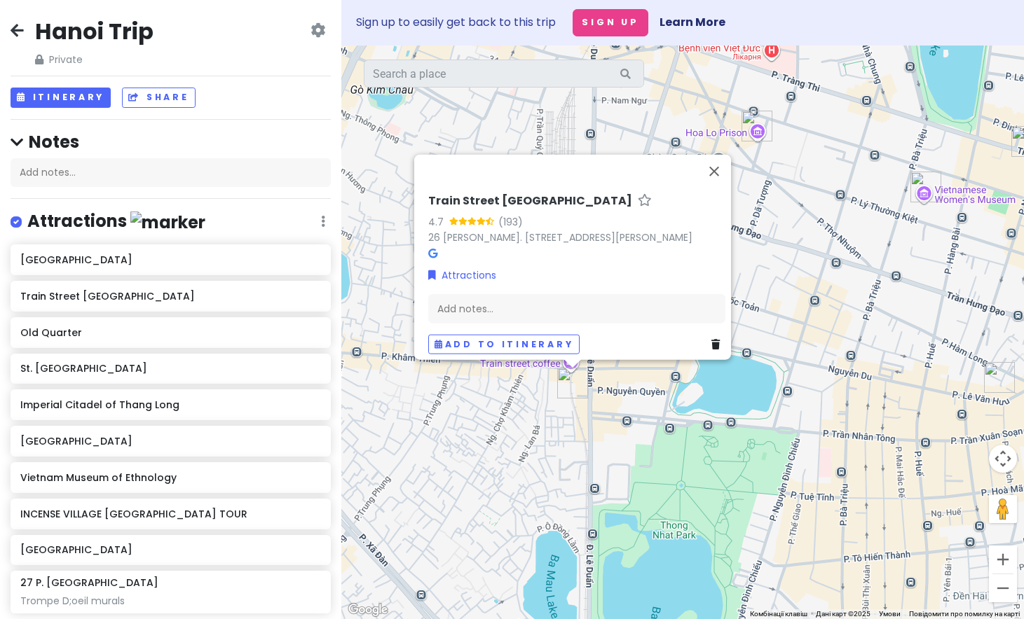
click at [681, 434] on div "[GEOGRAPHIC_DATA] 4.7 (193) 26 Ng. 224 [PERSON_NAME], [GEOGRAPHIC_DATA], [GEOGR…" at bounding box center [682, 333] width 682 height 574
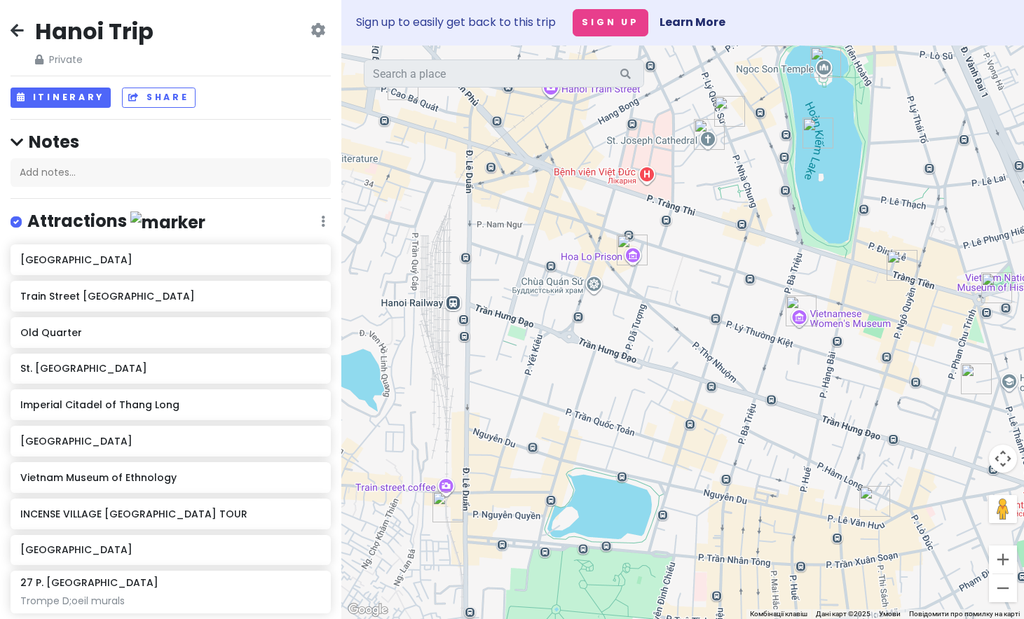
drag, startPoint x: 702, startPoint y: 298, endPoint x: 574, endPoint y: 427, distance: 181.8
click at [574, 427] on div at bounding box center [682, 333] width 682 height 574
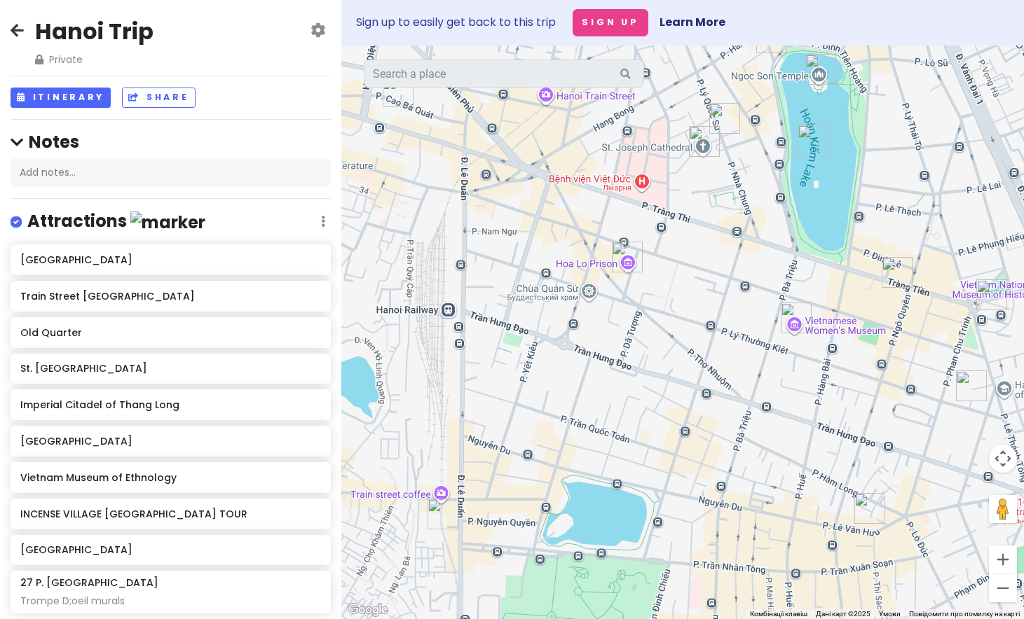
click at [628, 260] on img "Hoa Lo Prison" at bounding box center [627, 257] width 31 height 31
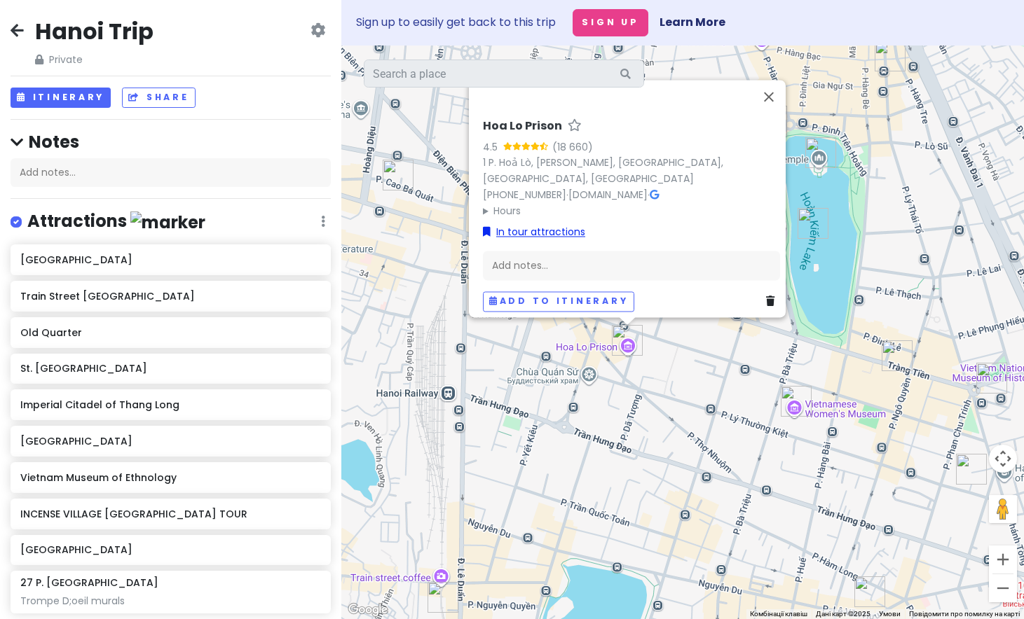
click at [550, 224] on link "In tour attractions" at bounding box center [534, 231] width 102 height 15
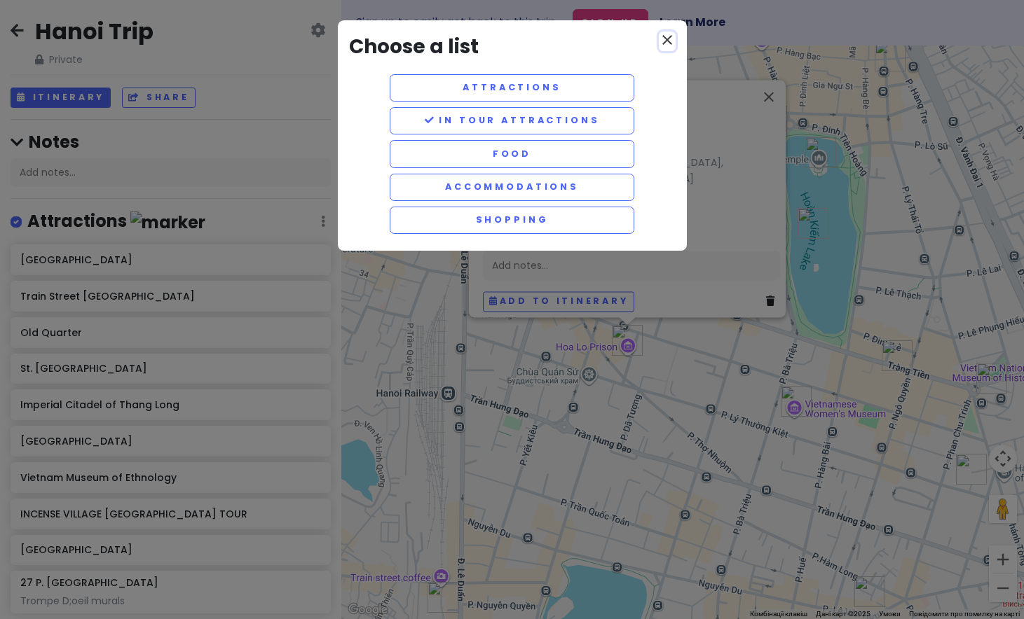
click at [673, 41] on icon "close" at bounding box center [667, 40] width 17 height 17
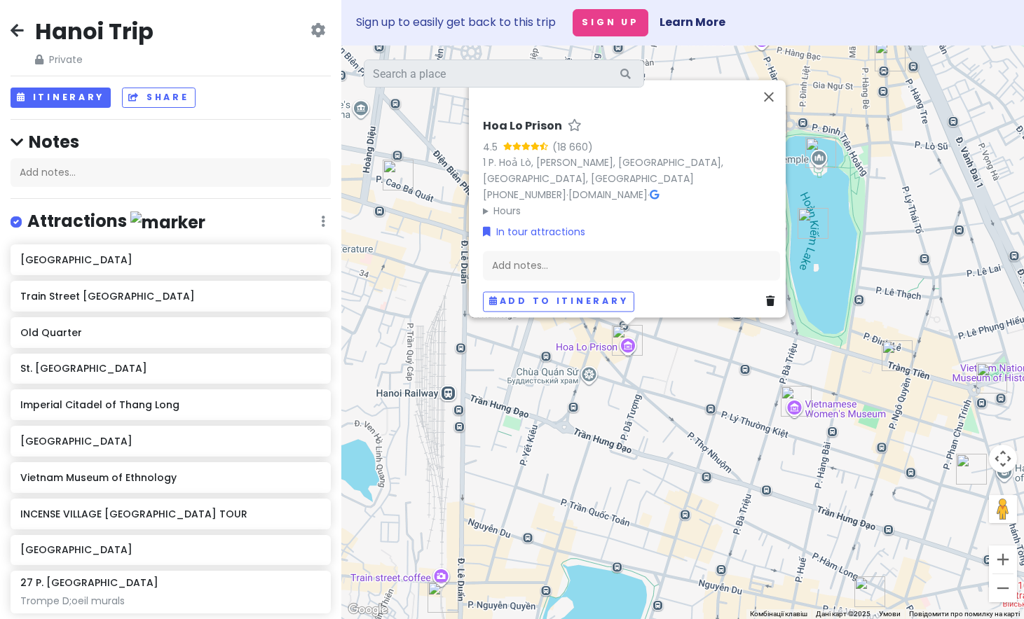
click at [712, 347] on div "Hoa Lo Prison 4.5 (18 660) 1 P. Hoả Lò, [PERSON_NAME][GEOGRAPHIC_DATA], [GEOGRA…" at bounding box center [682, 333] width 682 height 574
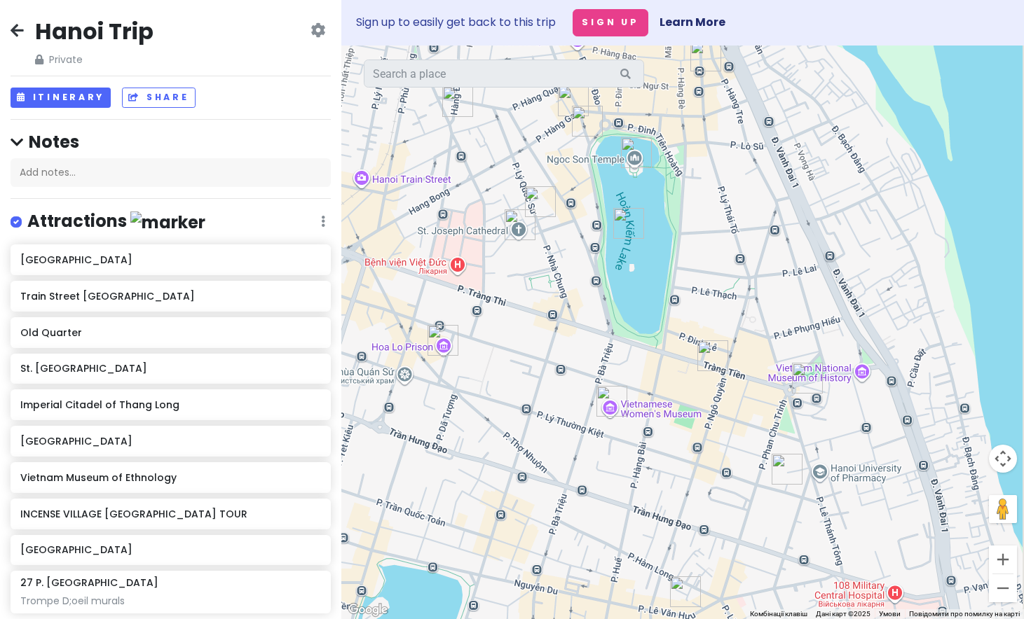
drag, startPoint x: 712, startPoint y: 347, endPoint x: 522, endPoint y: 340, distance: 190.7
click at [523, 340] on div at bounding box center [682, 333] width 682 height 574
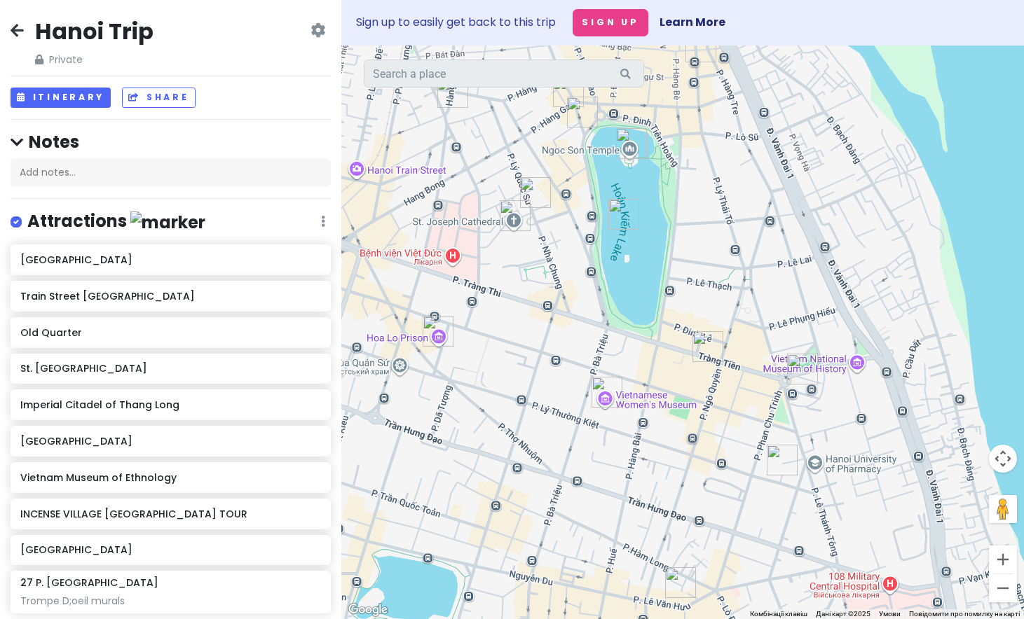
click at [600, 392] on img "Vietnamese Women's Museum" at bounding box center [606, 392] width 31 height 31
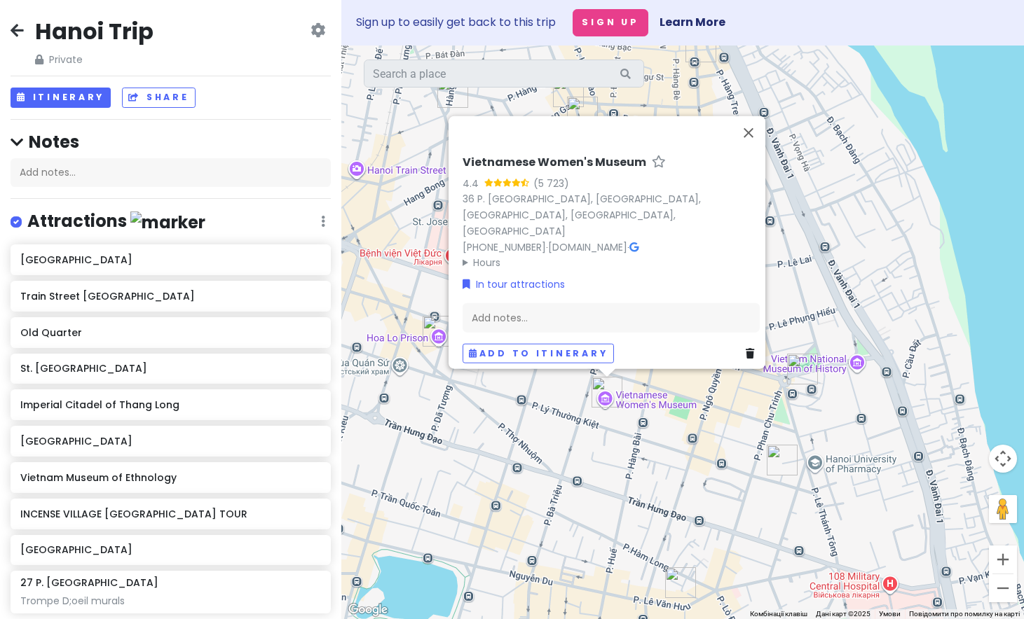
click at [673, 436] on div "Vietnamese Women's Museum 4.4 (5 723) 36 P. [PERSON_NAME], [GEOGRAPHIC_DATA], […" at bounding box center [682, 333] width 682 height 574
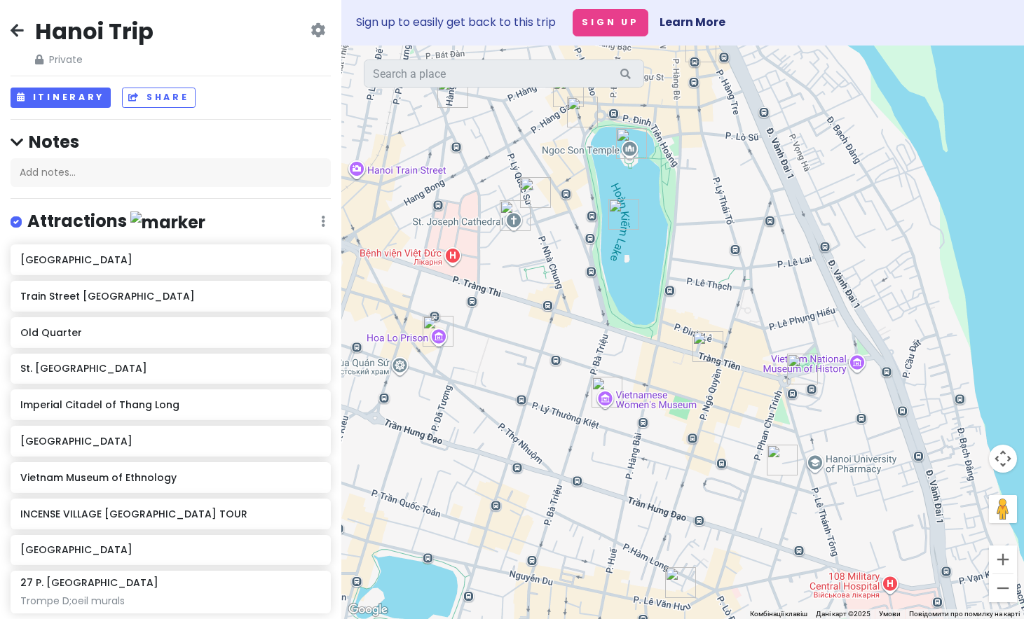
click at [794, 368] on img "Hanoi Opera House" at bounding box center [802, 369] width 31 height 31
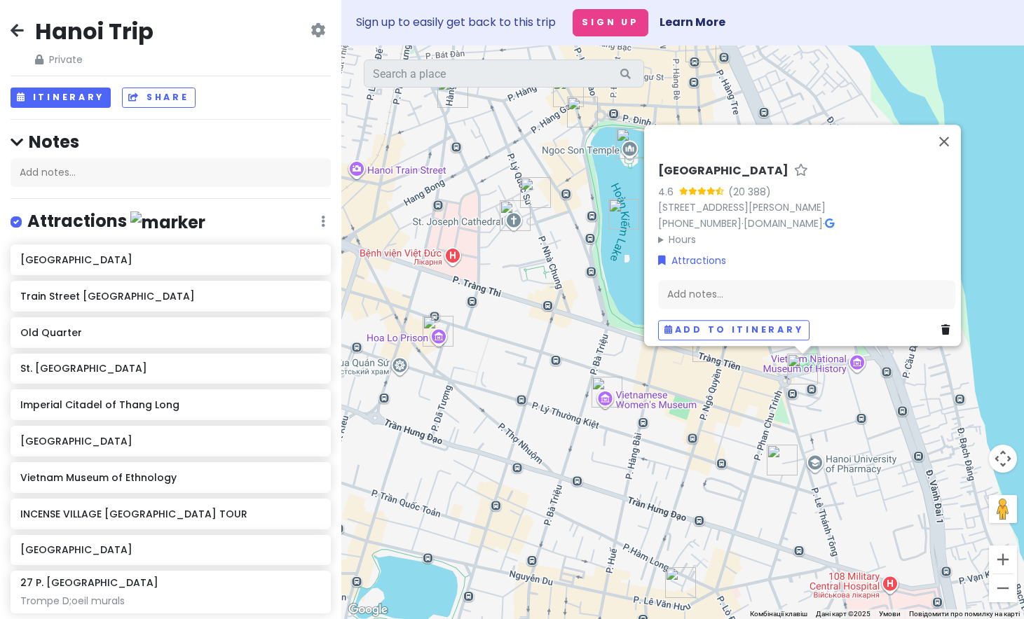
click at [723, 406] on div "[GEOGRAPHIC_DATA] 4.6 (20 388) [GEOGRAPHIC_DATA][PERSON_NAME] [PHONE_NUMBER] · …" at bounding box center [682, 333] width 682 height 574
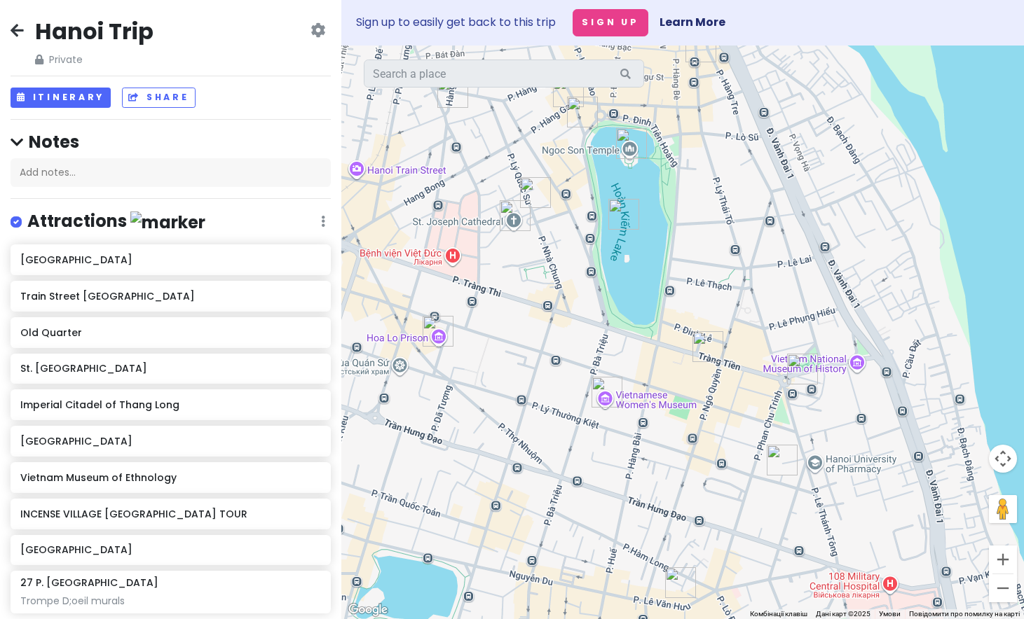
click at [703, 346] on img "Trang Tien ice cream" at bounding box center [707, 346] width 31 height 31
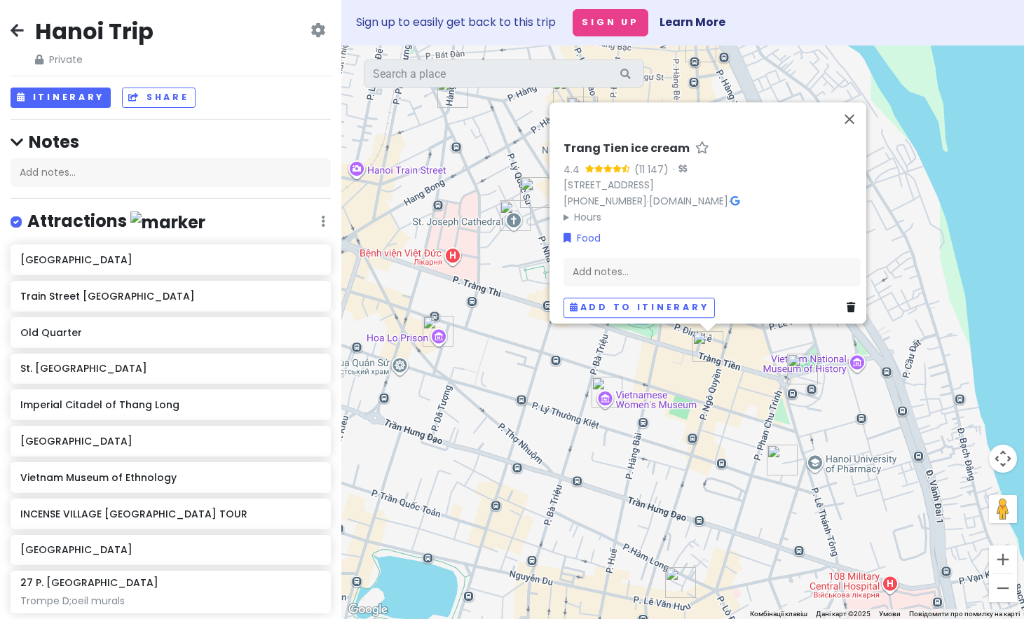
click at [788, 458] on img "Cong Caphe" at bounding box center [781, 460] width 31 height 31
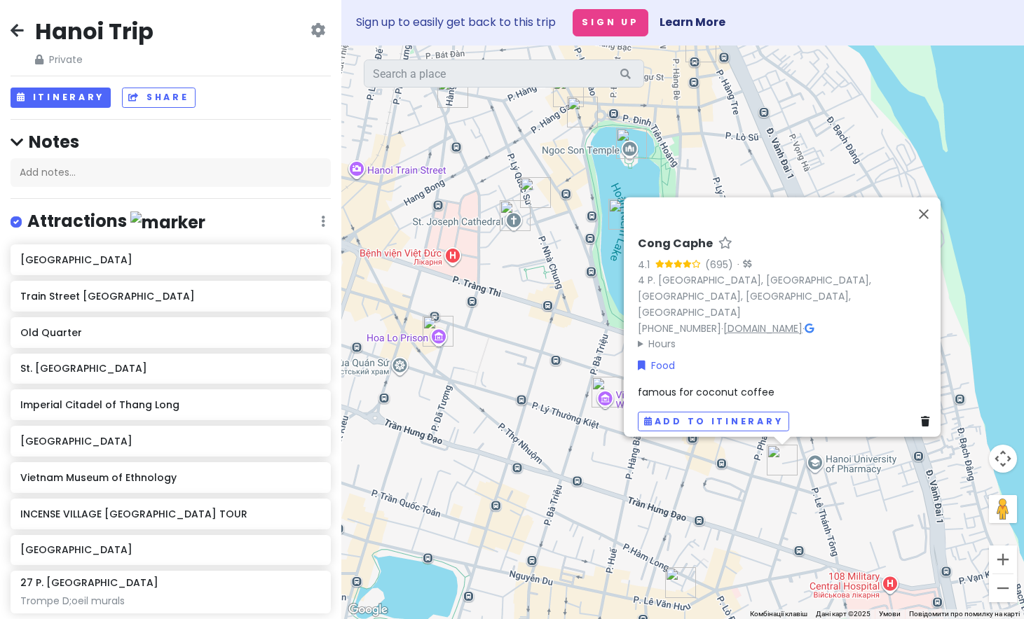
click at [723, 321] on link "[DOMAIN_NAME]" at bounding box center [762, 328] width 79 height 14
